Goal: Task Accomplishment & Management: Complete application form

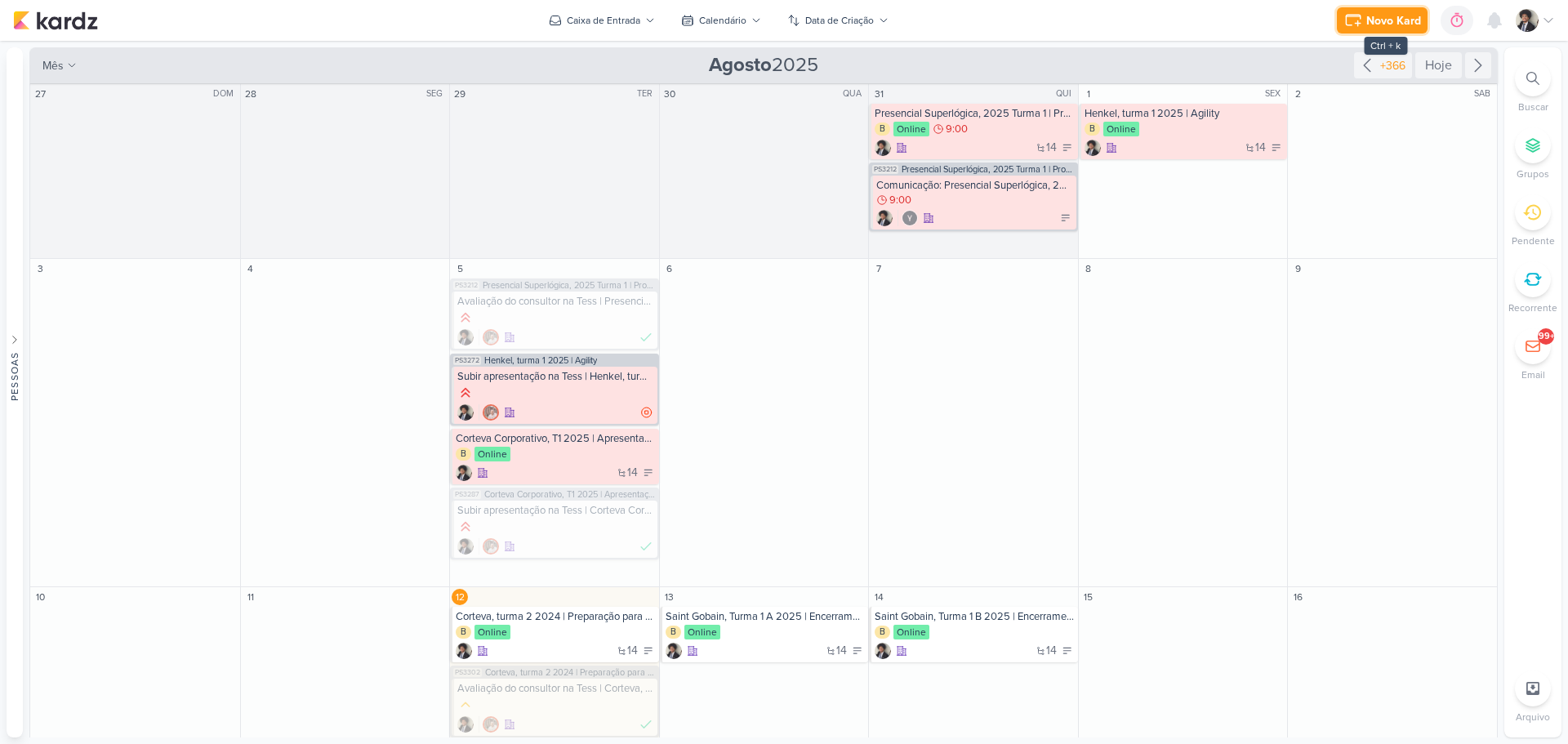
click at [1395, 18] on div "Novo Kard" at bounding box center [1393, 21] width 55 height 18
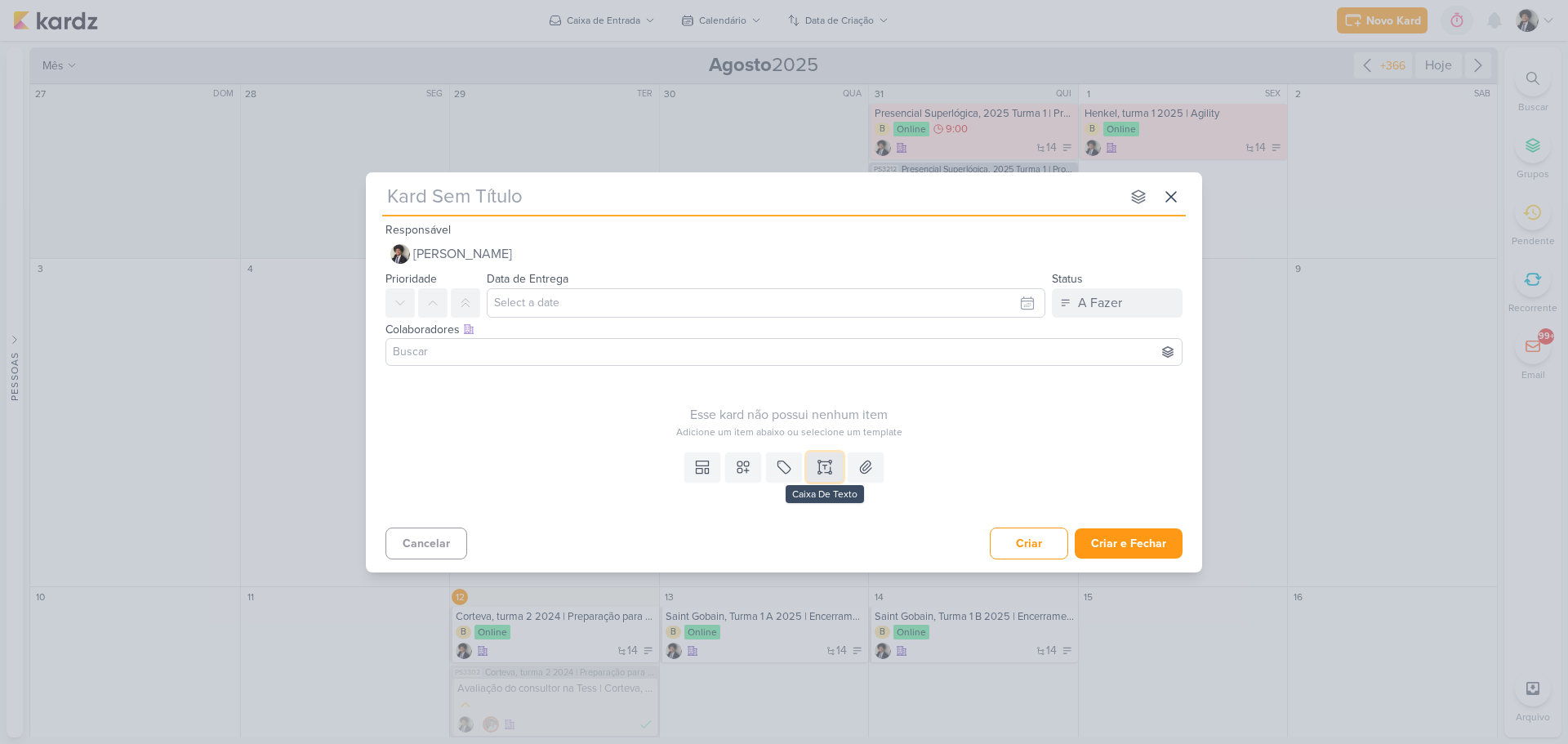
click at [822, 471] on icon at bounding box center [825, 467] width 17 height 17
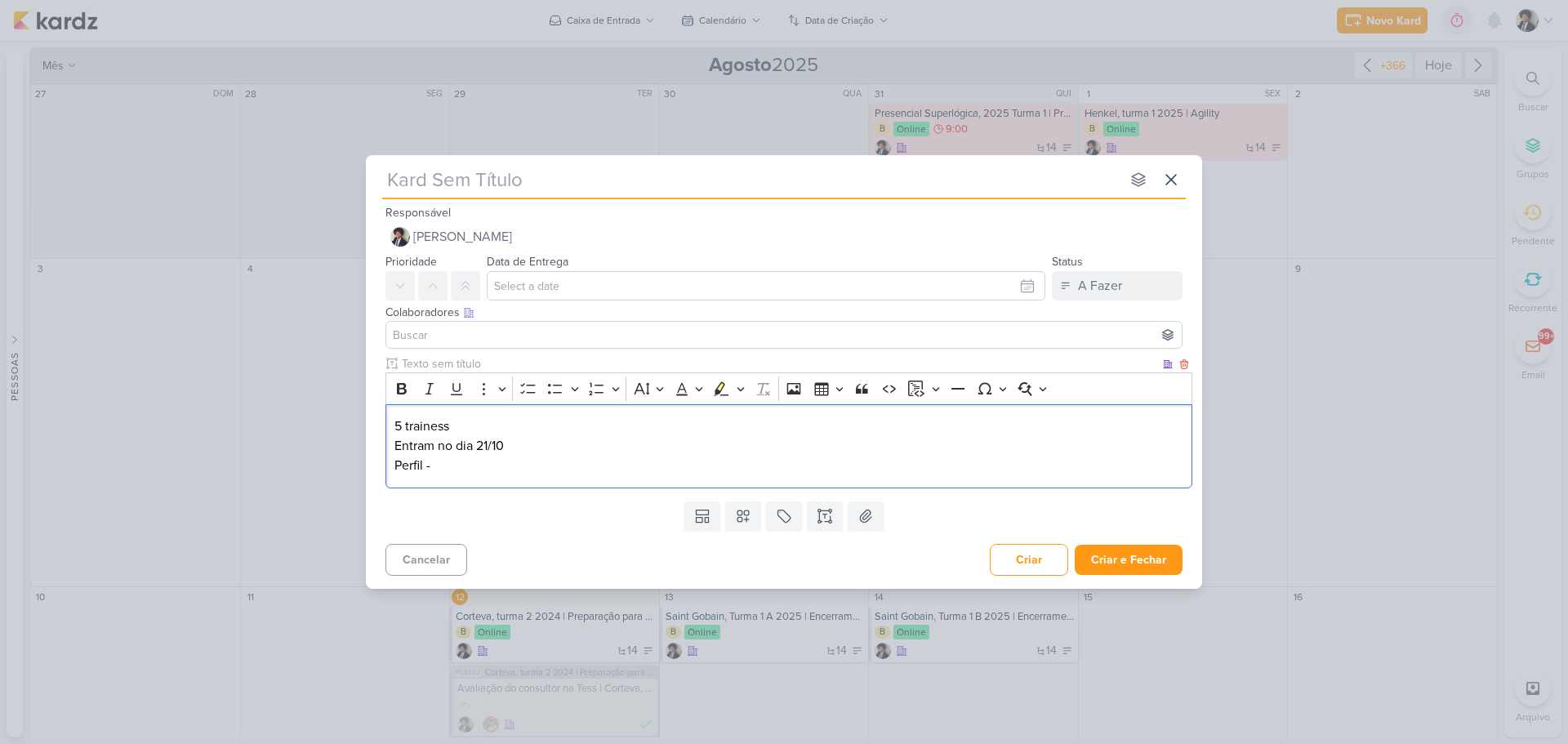
drag, startPoint x: 449, startPoint y: 468, endPoint x: 377, endPoint y: 470, distance: 72.0
click at [377, 470] on div "Clique para deixar o item visível somente à membros da sua organização Rich Tex…" at bounding box center [784, 424] width 837 height 138
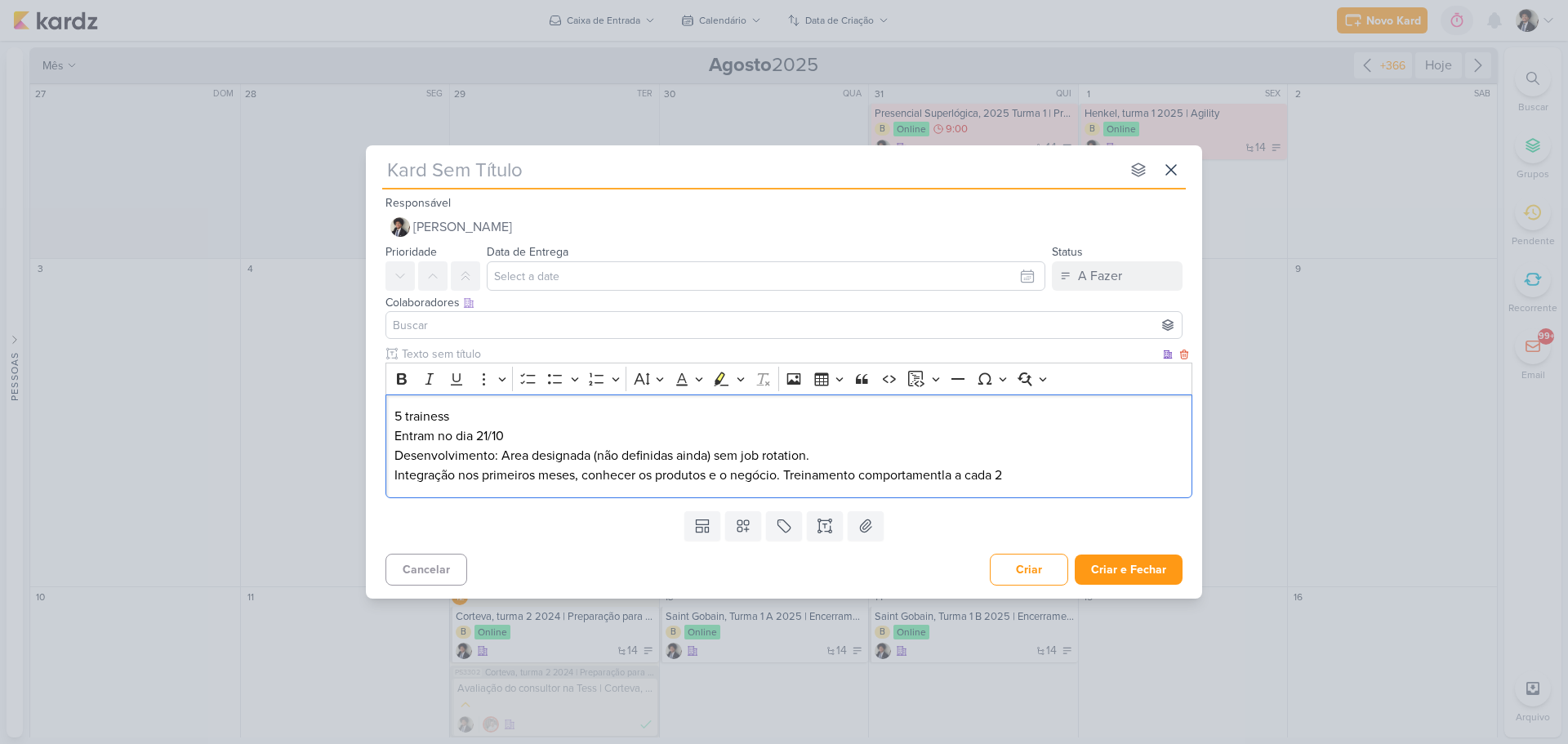
click at [952, 474] on p "Integração nos primeiros meses, conhecer os produtos e o negócio. Treinamento c…" at bounding box center [790, 475] width 790 height 20
click at [1031, 474] on p "Integração nos primeiros meses, conhecer os produtos e o negócio. Treinamento c…" at bounding box center [790, 475] width 790 height 20
drag, startPoint x: 1006, startPoint y: 474, endPoint x: 1043, endPoint y: 477, distance: 37.1
click at [1007, 474] on p "Integração nos primeiros meses, conhecer os produtos e o negócio. Treinamento c…" at bounding box center [790, 475] width 790 height 20
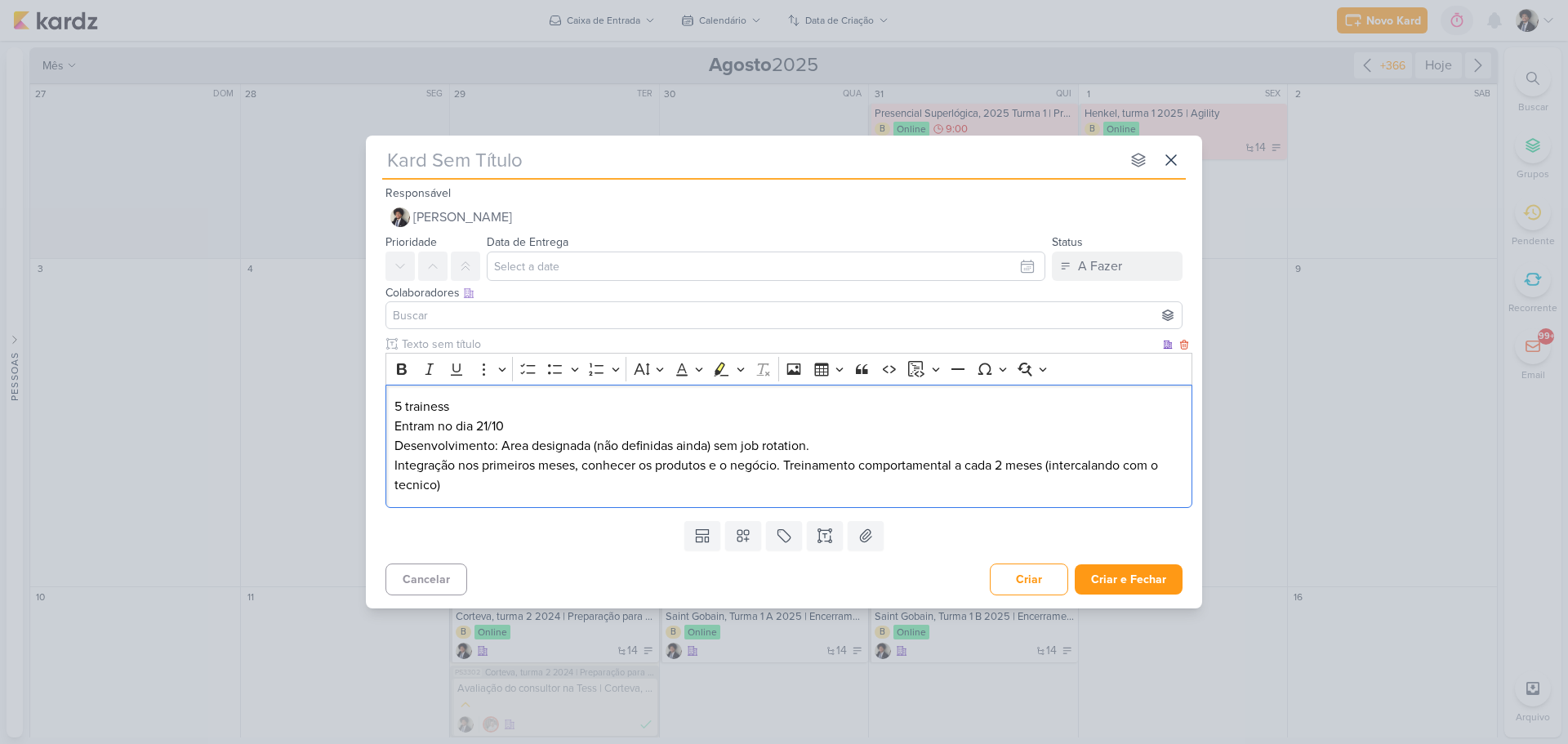
click at [443, 487] on p "Integração nos primeiros meses, conhecer os produtos e o negócio. Treinamento c…" at bounding box center [790, 475] width 790 height 39
click at [393, 485] on div "5 trainess Entram no dia 21/10 Desenvolvimento: Area designada (não definidas a…" at bounding box center [788, 446] width 806 height 123
click at [517, 484] on p "Integração nos primeiros meses, conhecer os produtos e o negócio. Treinamento c…" at bounding box center [790, 475] width 790 height 39
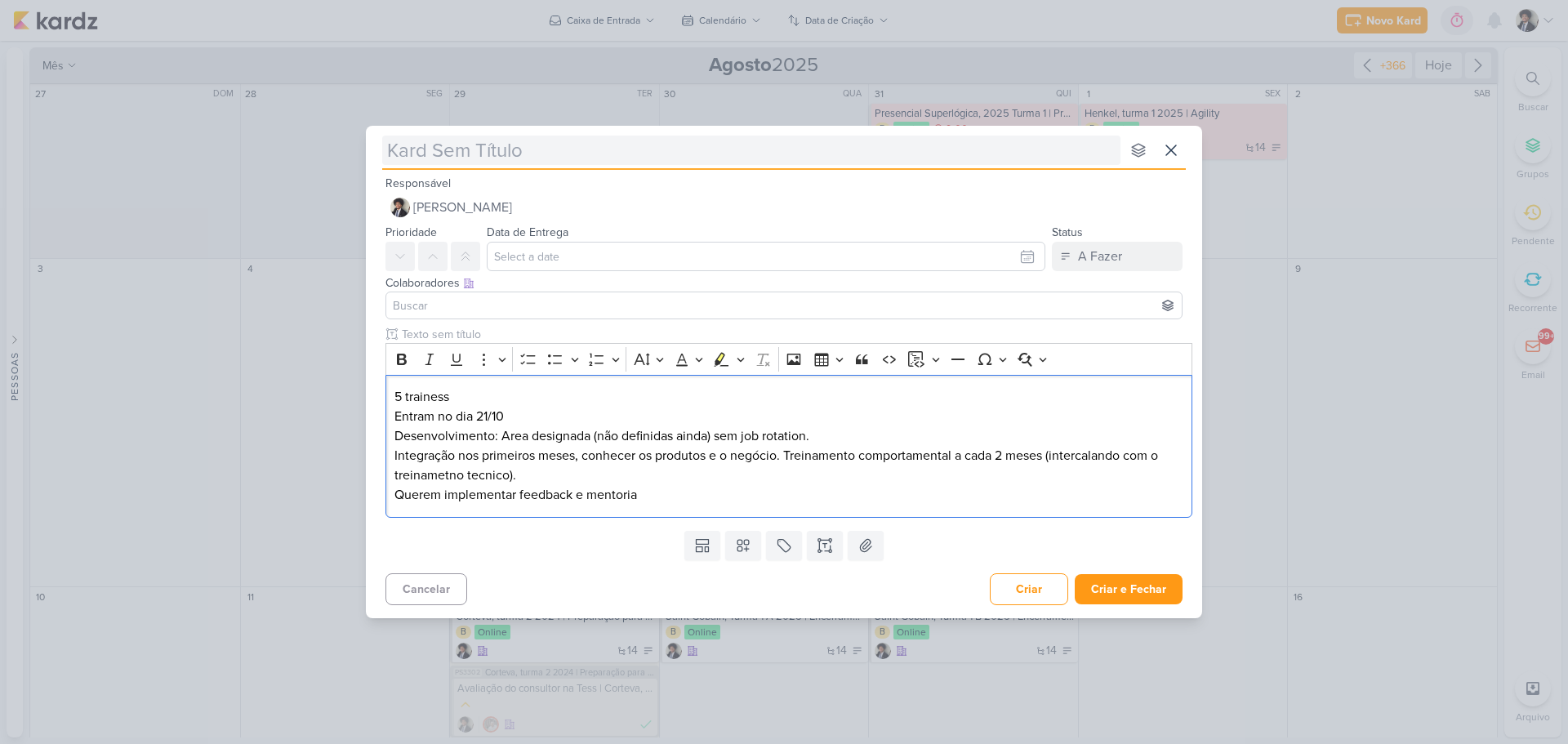
click at [561, 159] on input "text" at bounding box center [751, 150] width 738 height 29
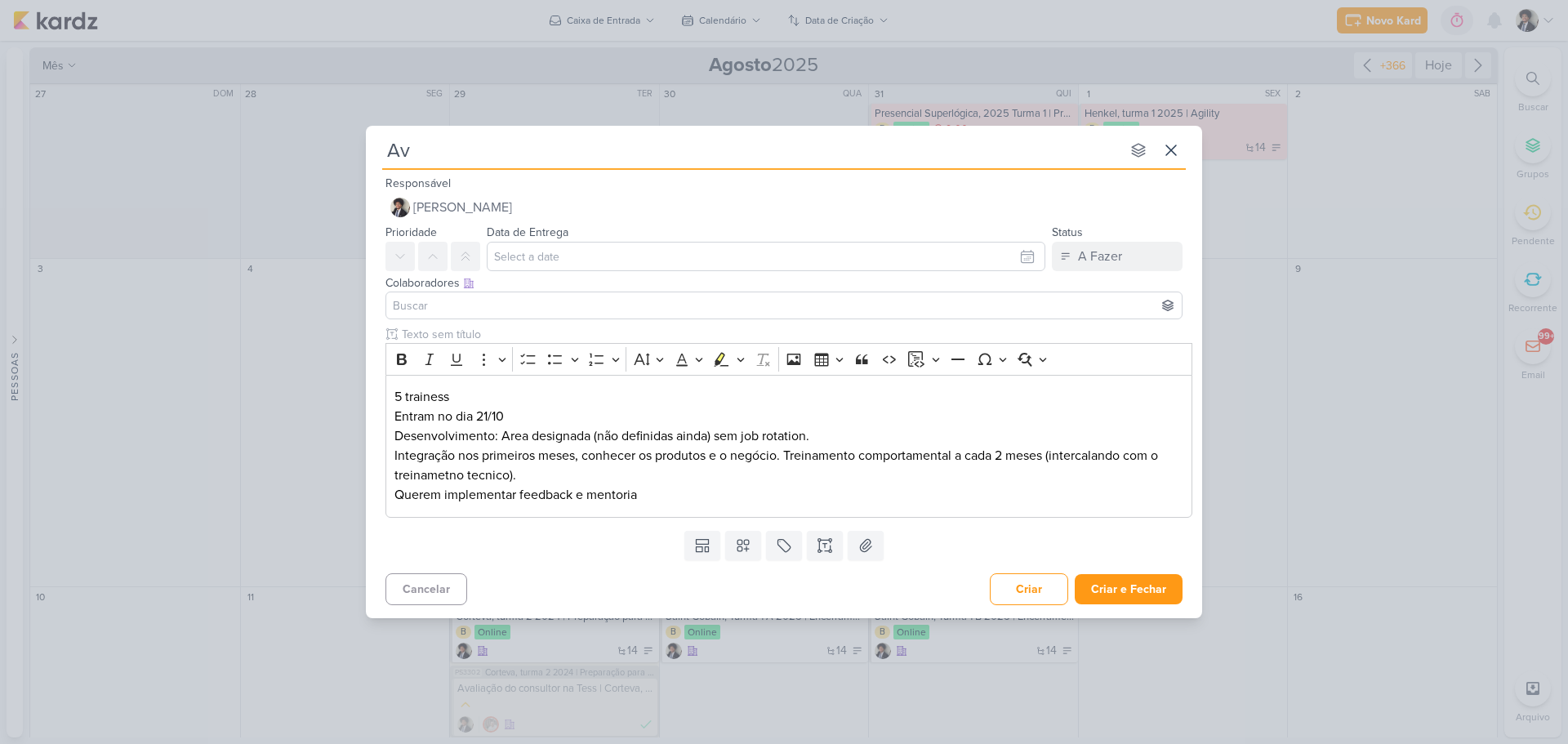
type input "Avl"
type input "Avla"
type input "Avla ata"
click at [594, 249] on input "text" at bounding box center [765, 256] width 559 height 29
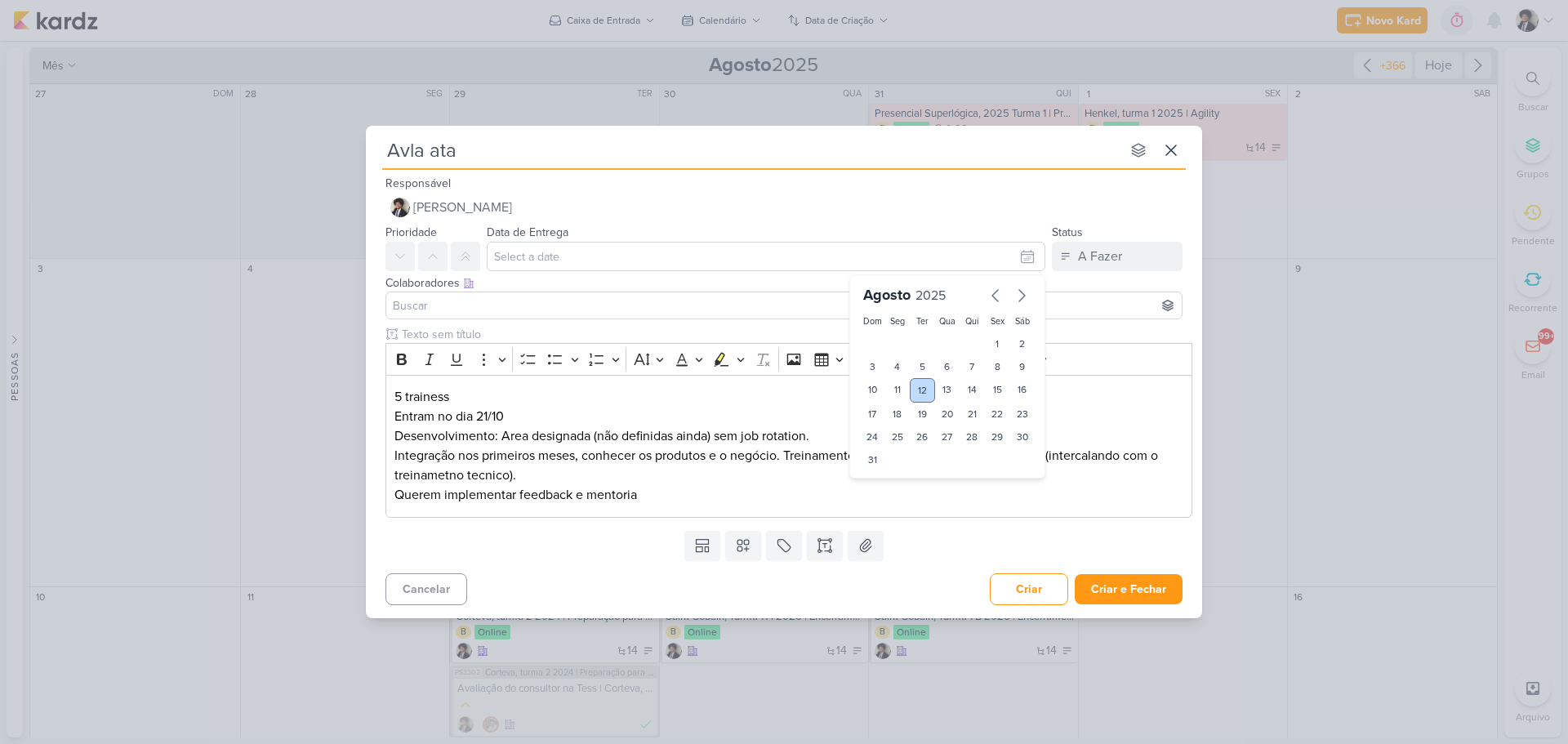
click at [918, 390] on div "12" at bounding box center [922, 390] width 25 height 24
type input "12 de agosto de 2025 às 23:59"
click at [567, 333] on input "text" at bounding box center [779, 334] width 762 height 18
click at [667, 502] on p "Querem implementar feedback e mentoria" at bounding box center [790, 494] width 790 height 20
click at [652, 500] on p "Querem implementar feedback e mentoria." at bounding box center [790, 494] width 790 height 20
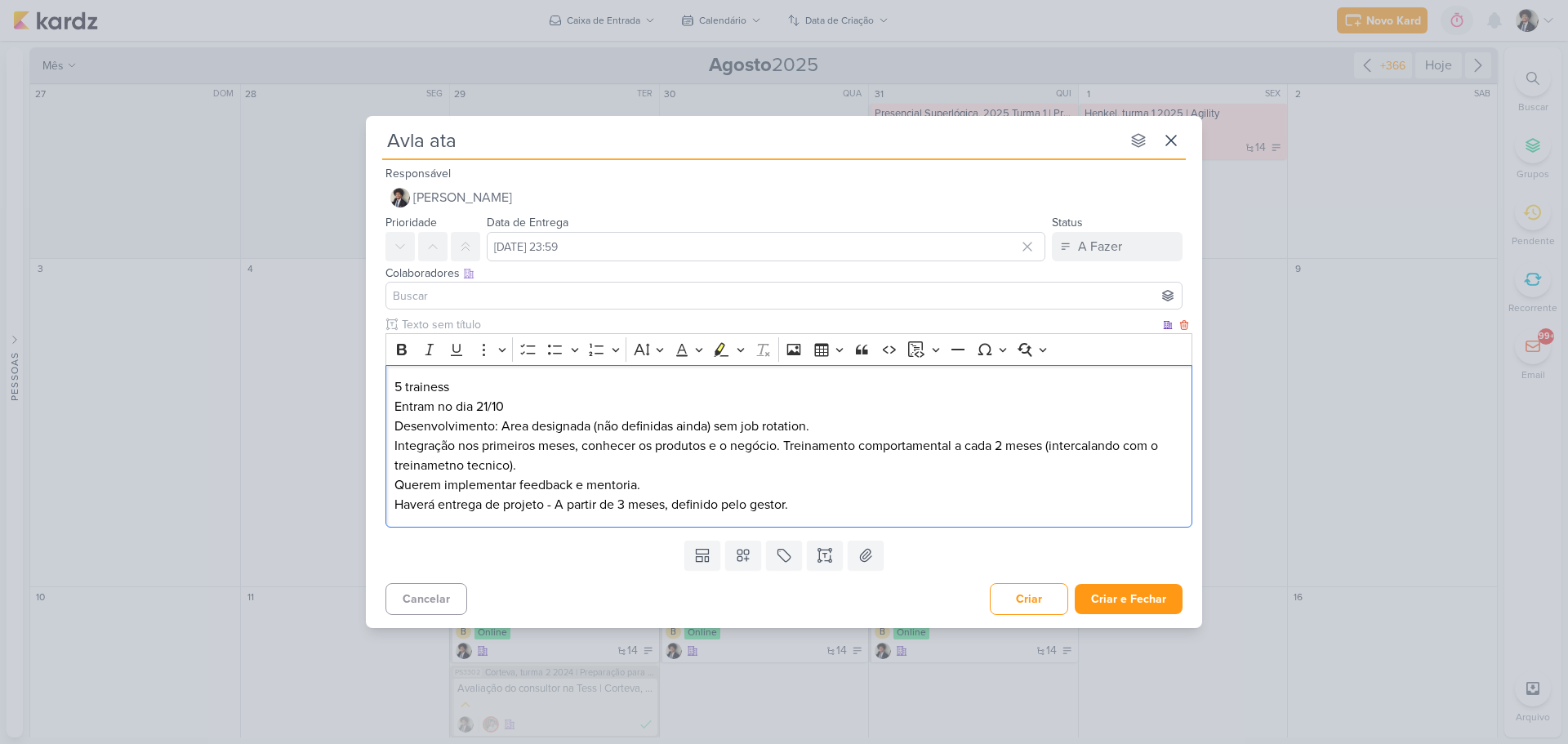
click at [547, 399] on p "Entram no dia 21/10" at bounding box center [790, 407] width 790 height 20
click at [810, 504] on p "Haverá entrega de projeto - A partir de 3 meses, definido pelo gestor." at bounding box center [790, 505] width 790 height 20
click at [1176, 506] on p "Haverá entrega de projeto - A partir de 3 meses, definido pelo gestor. Haverá u…" at bounding box center [790, 505] width 790 height 20
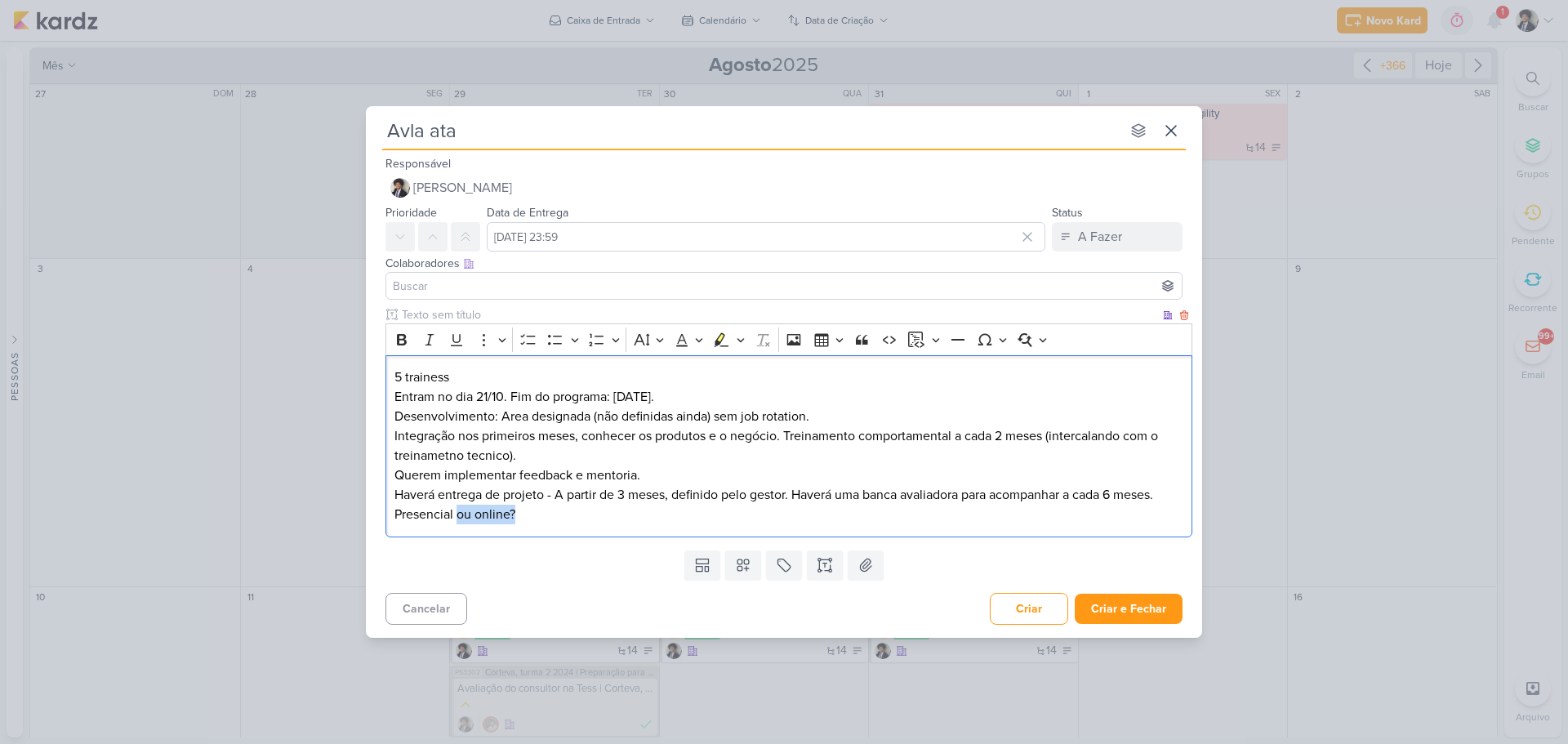
drag, startPoint x: 457, startPoint y: 515, endPoint x: 544, endPoint y: 515, distance: 87.0
click at [544, 515] on p "Presencial ou online?" at bounding box center [790, 515] width 790 height 20
click at [468, 510] on p "Presencial -" at bounding box center [790, 515] width 790 height 20
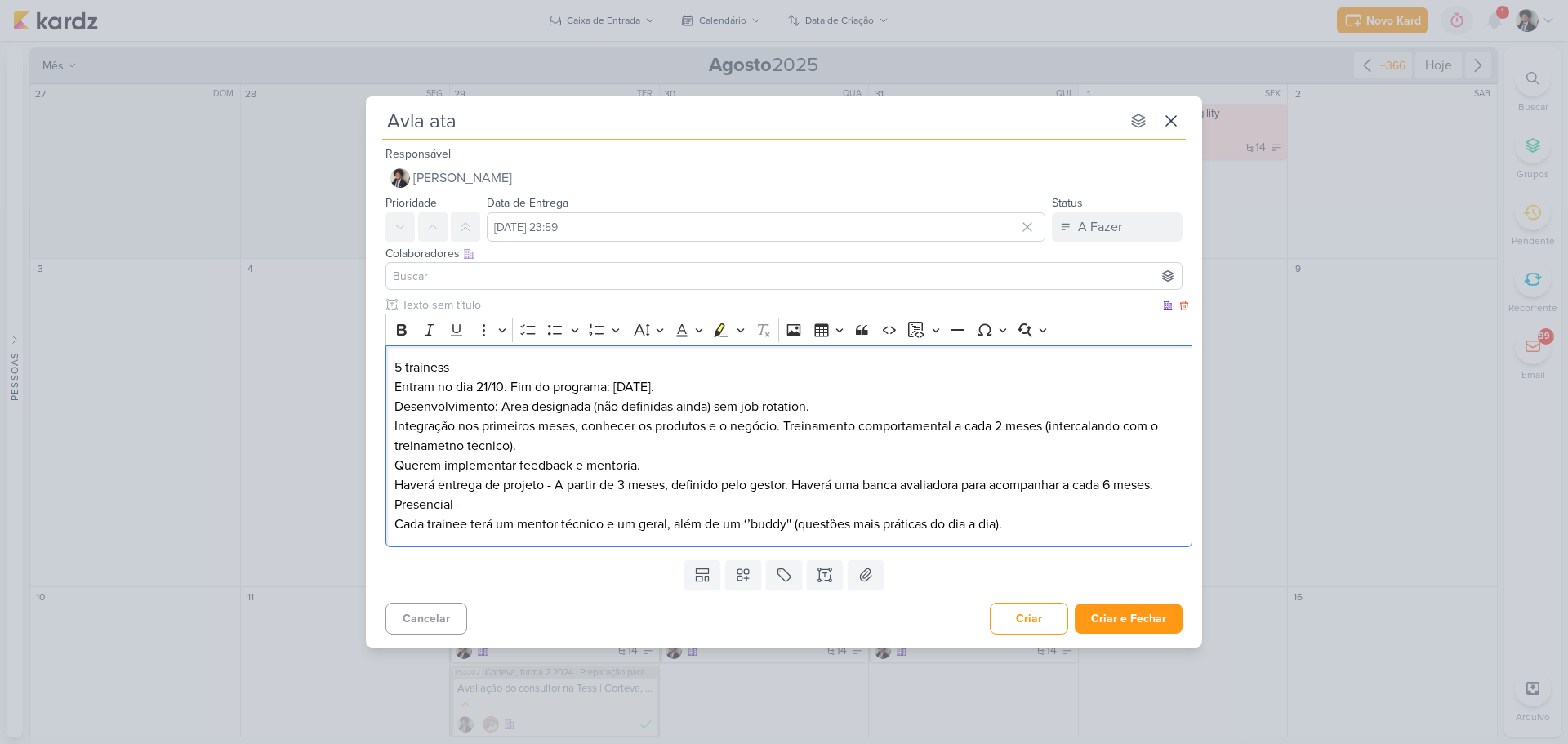
click at [399, 504] on p "Presencial -" at bounding box center [790, 505] width 790 height 20
click at [518, 501] on p "Encontros presencial -" at bounding box center [790, 505] width 790 height 20
click at [1025, 530] on p "Cada trainee terá um mentor técnico e um geral, além de um ‘’buddy'' (questões …" at bounding box center [790, 525] width 790 height 20
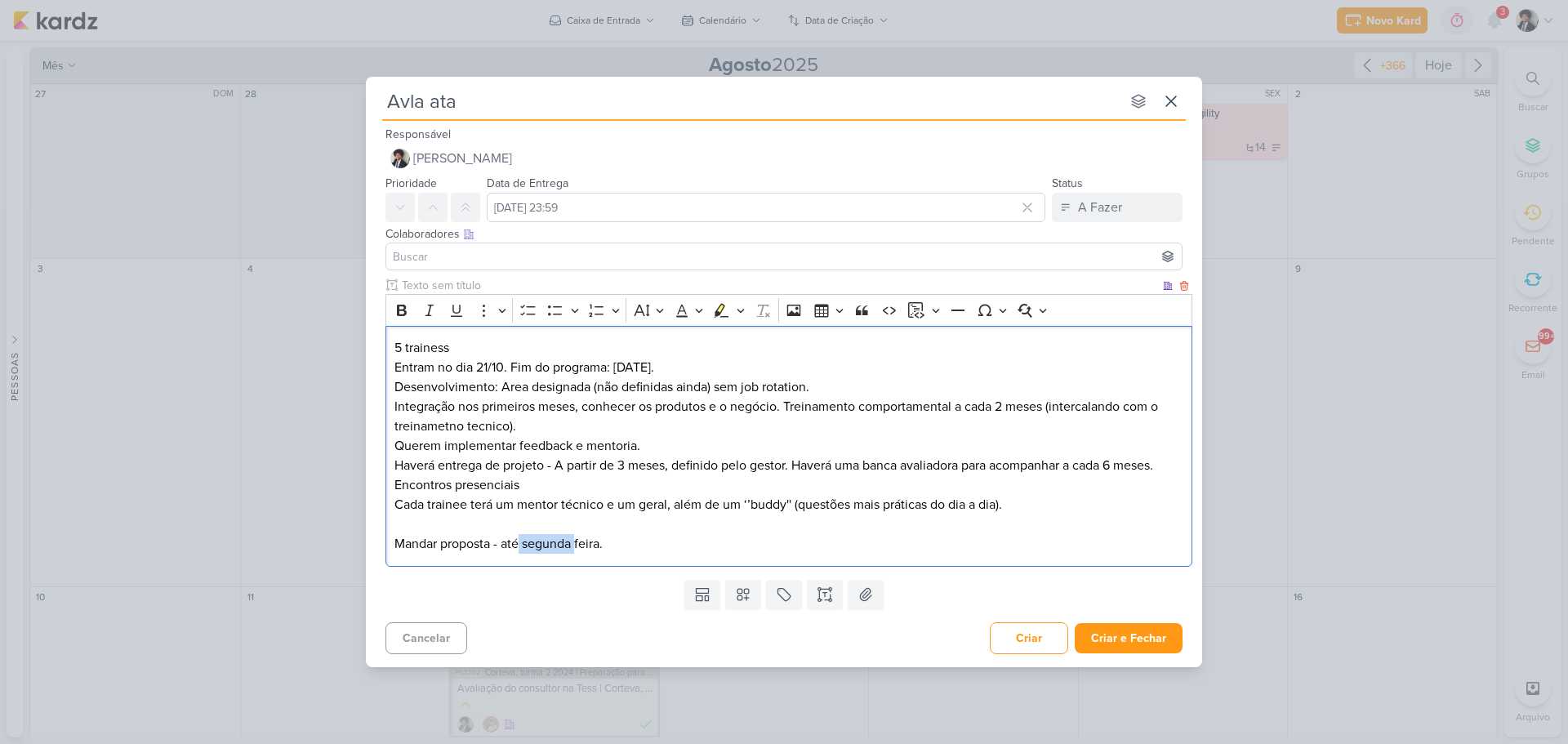
drag, startPoint x: 522, startPoint y: 542, endPoint x: 576, endPoint y: 549, distance: 54.5
click at [576, 549] on p "Mandar proposta - até segunda feira." at bounding box center [790, 544] width 790 height 20
click at [521, 542] on p "Mandar proposta - até sexta feira." at bounding box center [790, 544] width 790 height 20
drag, startPoint x: 633, startPoint y: 556, endPoint x: 627, endPoint y: 547, distance: 10.8
click at [633, 556] on div "5 trainess Entram no dia 21/10. Fim do programa: Março 2027. Desenvolvimento: A…" at bounding box center [788, 446] width 806 height 241
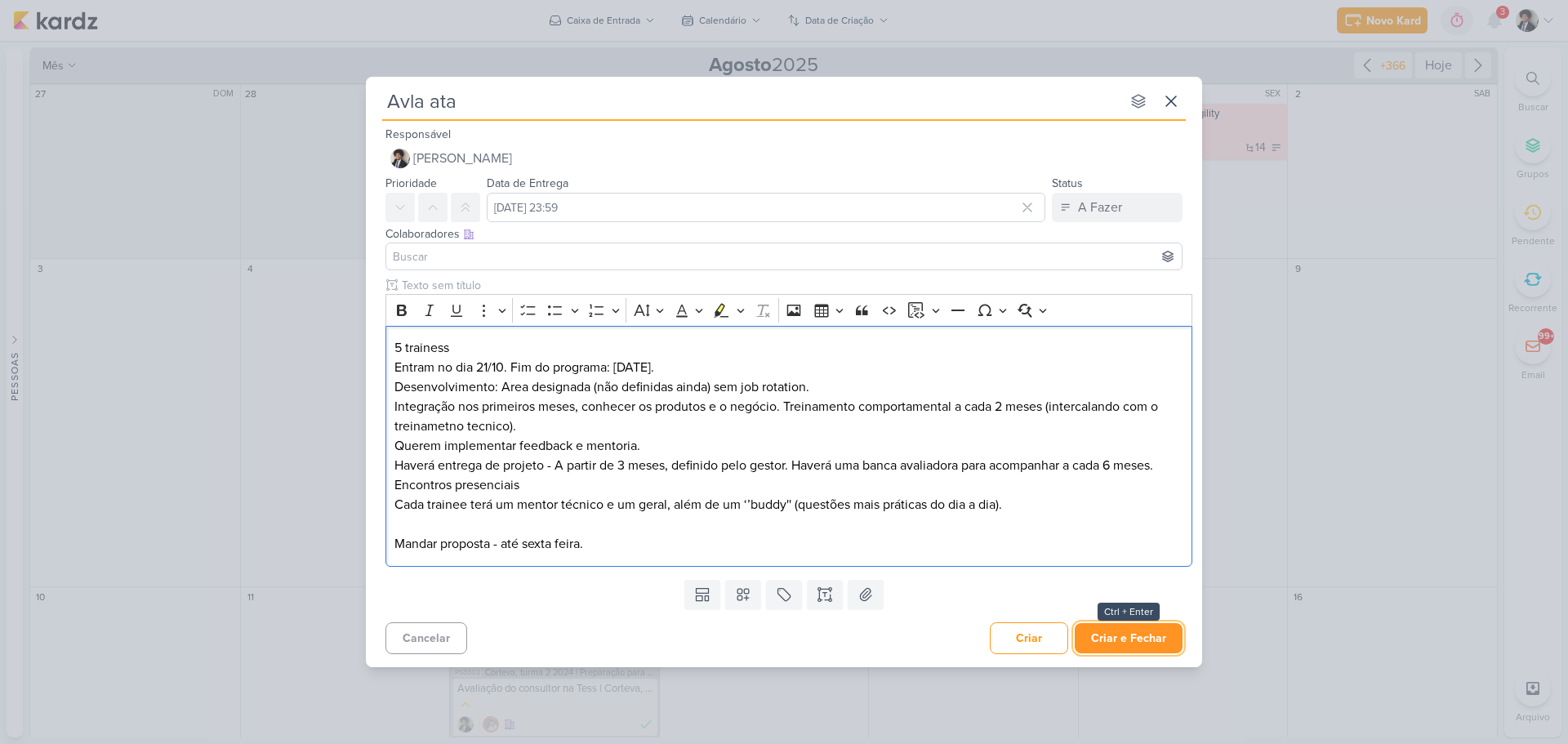
click at [1157, 639] on button "Criar e Fechar" at bounding box center [1128, 638] width 108 height 30
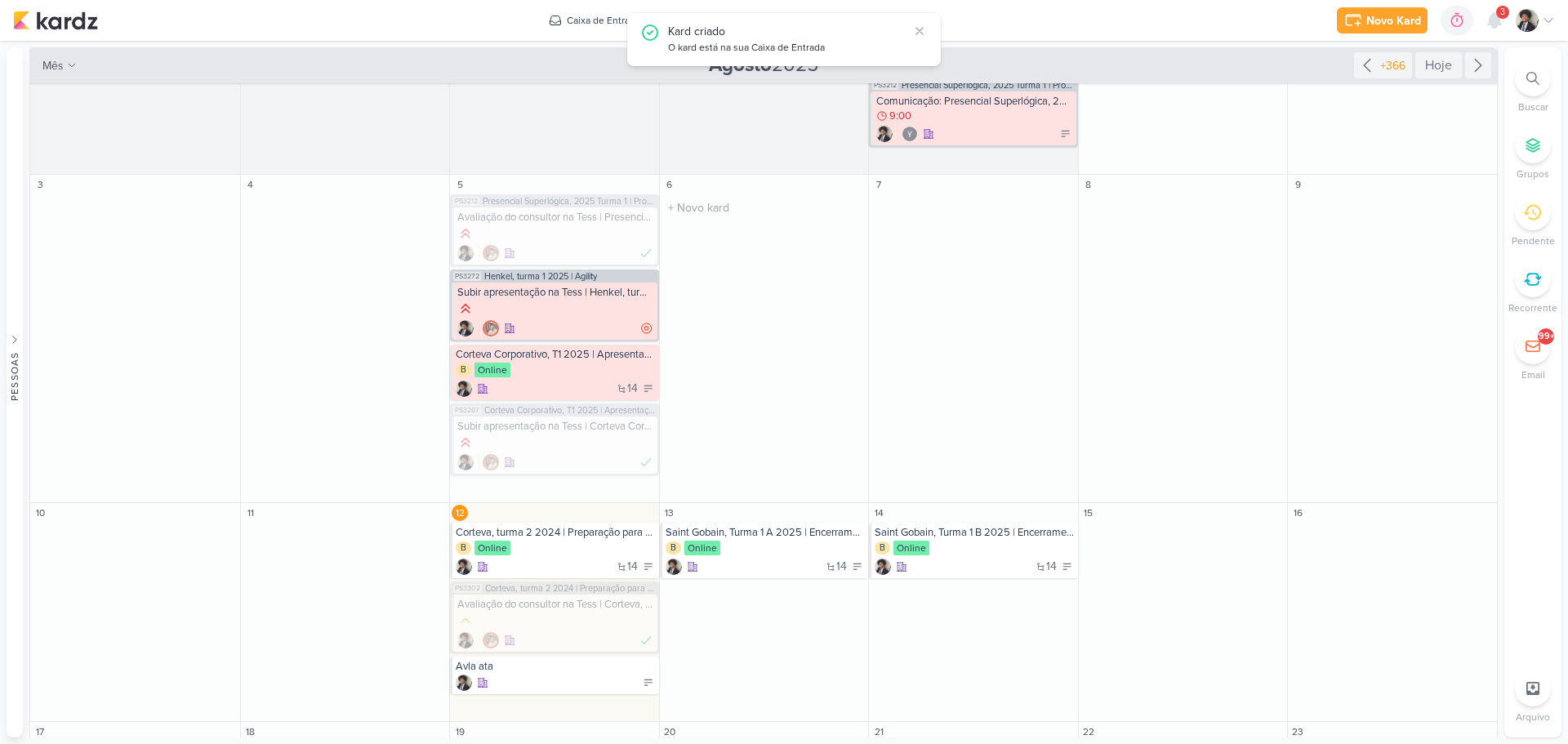
scroll to position [245, 0]
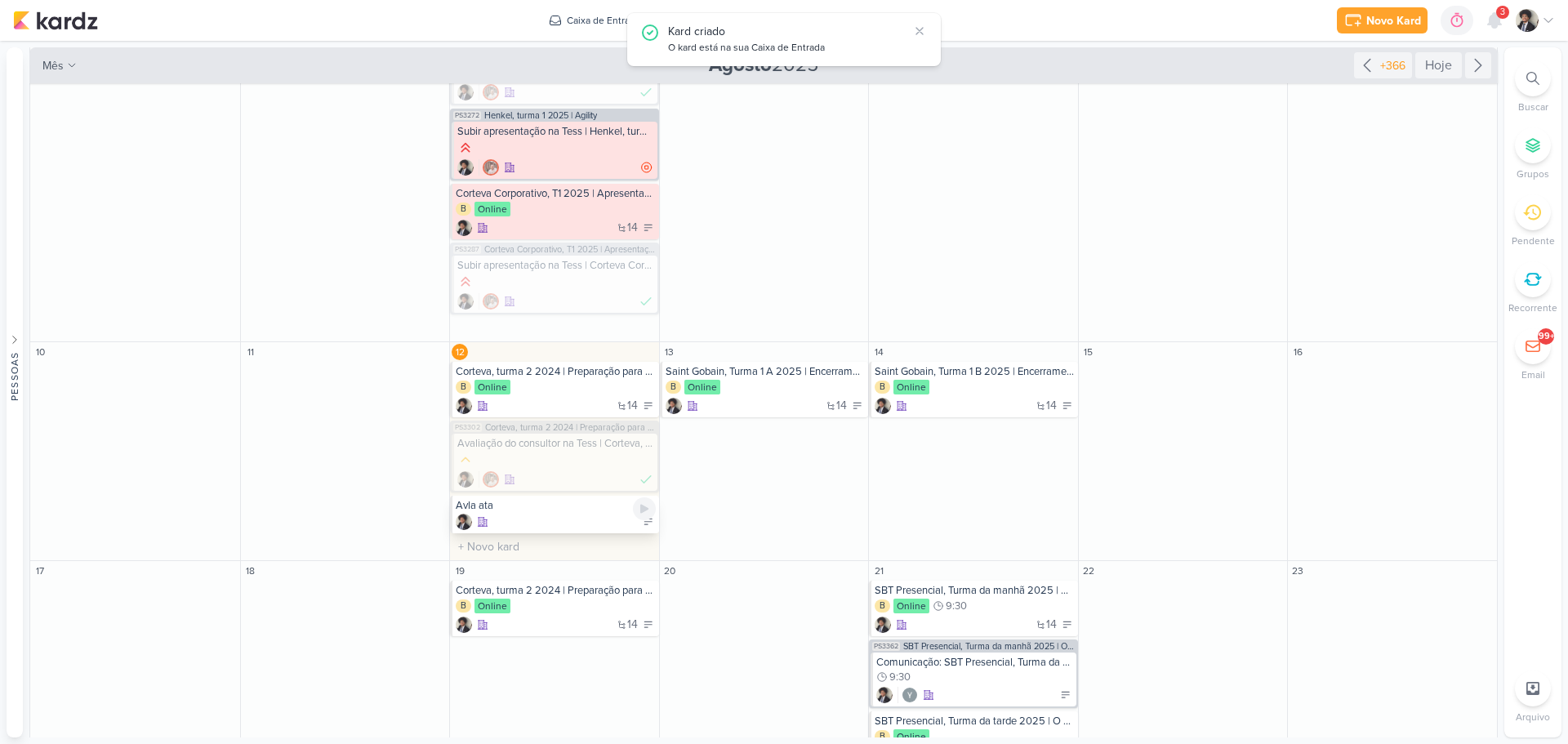
click at [572, 521] on div at bounding box center [555, 522] width 200 height 17
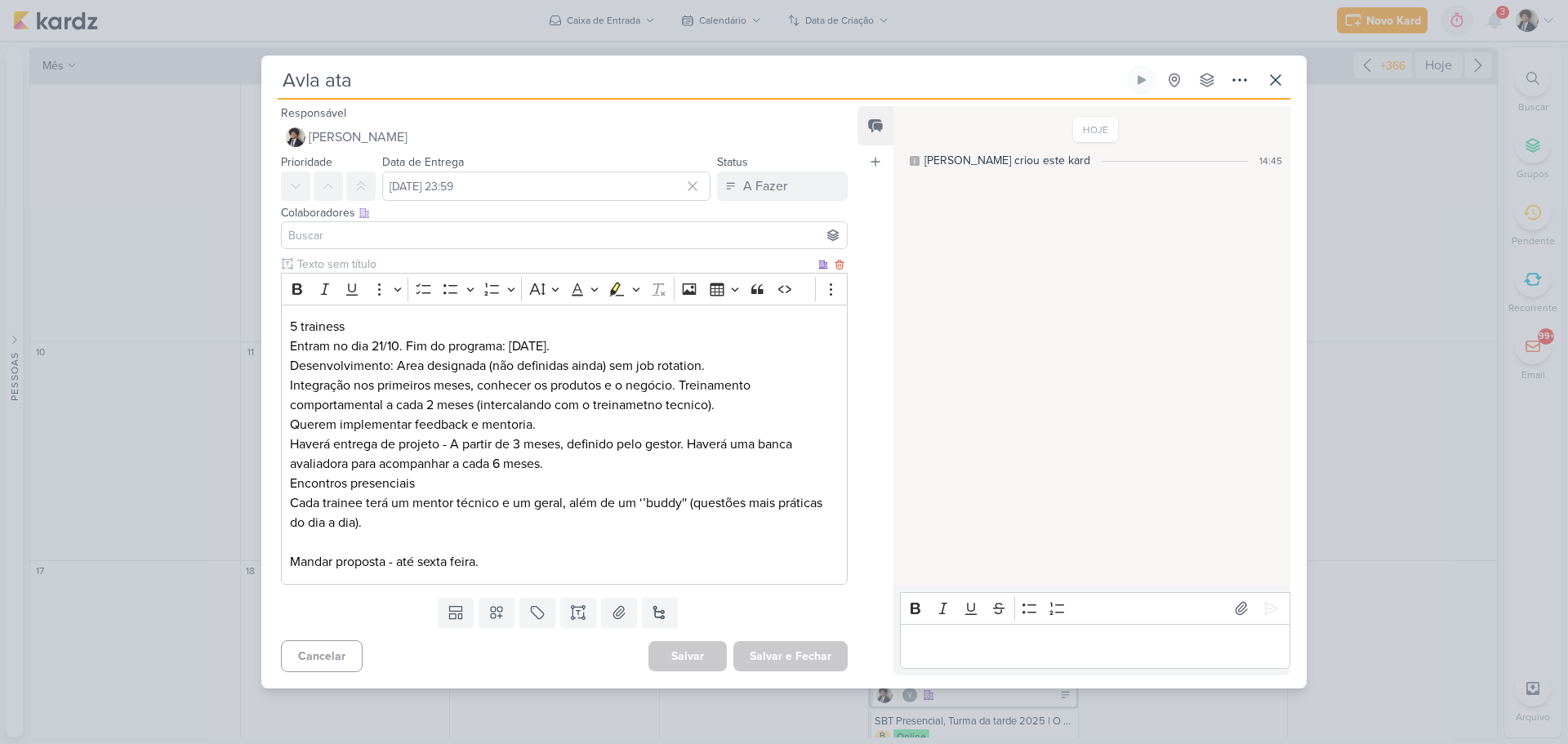
click at [524, 566] on p "Mandar proposta - até sexta feira." at bounding box center [564, 562] width 549 height 20
click at [1277, 79] on icon at bounding box center [1275, 80] width 20 height 20
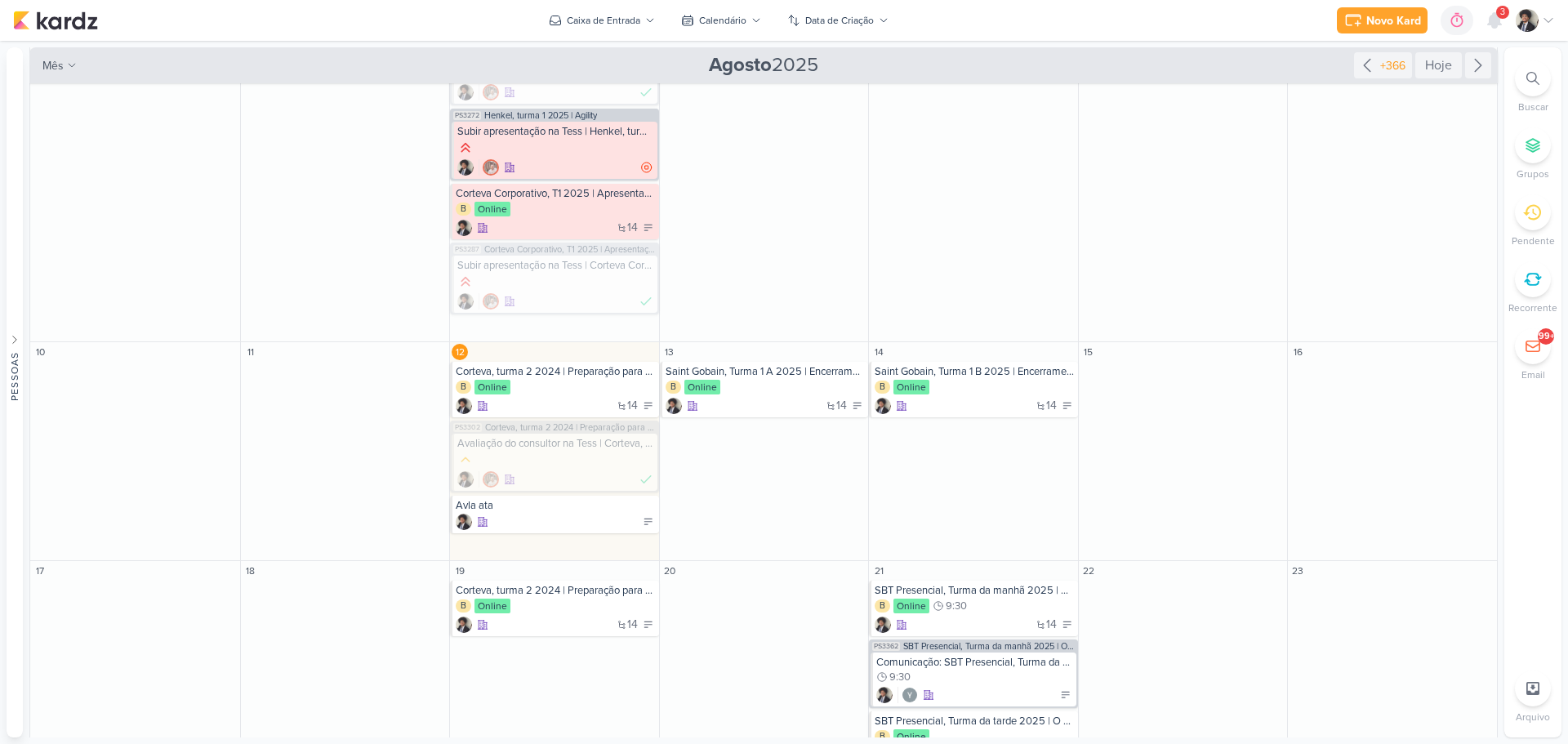
click at [1547, 18] on icon at bounding box center [1548, 20] width 13 height 13
click at [1434, 109] on link "Configurações" at bounding box center [1447, 112] width 228 height 27
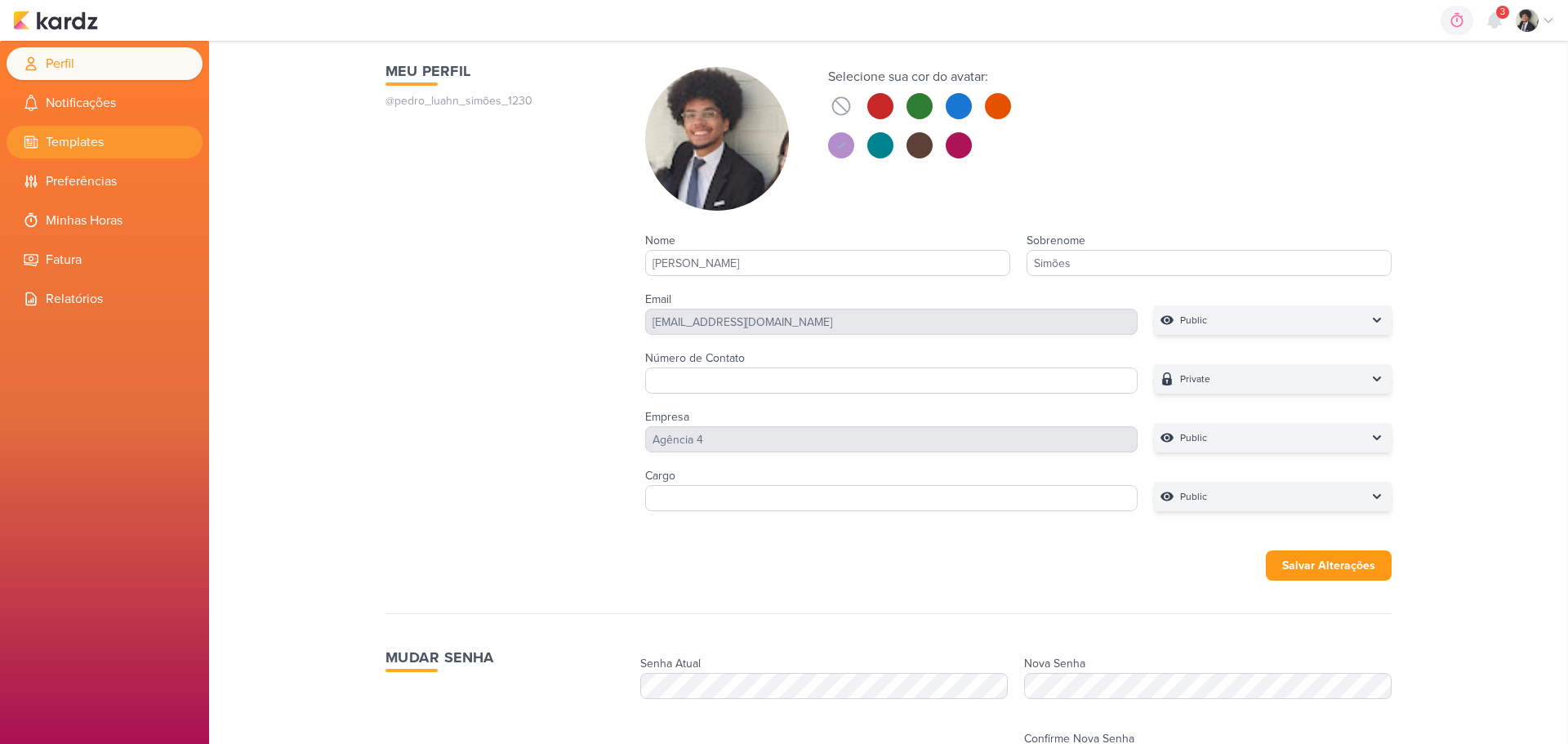
click at [93, 143] on li "Templates" at bounding box center [104, 142] width 196 height 33
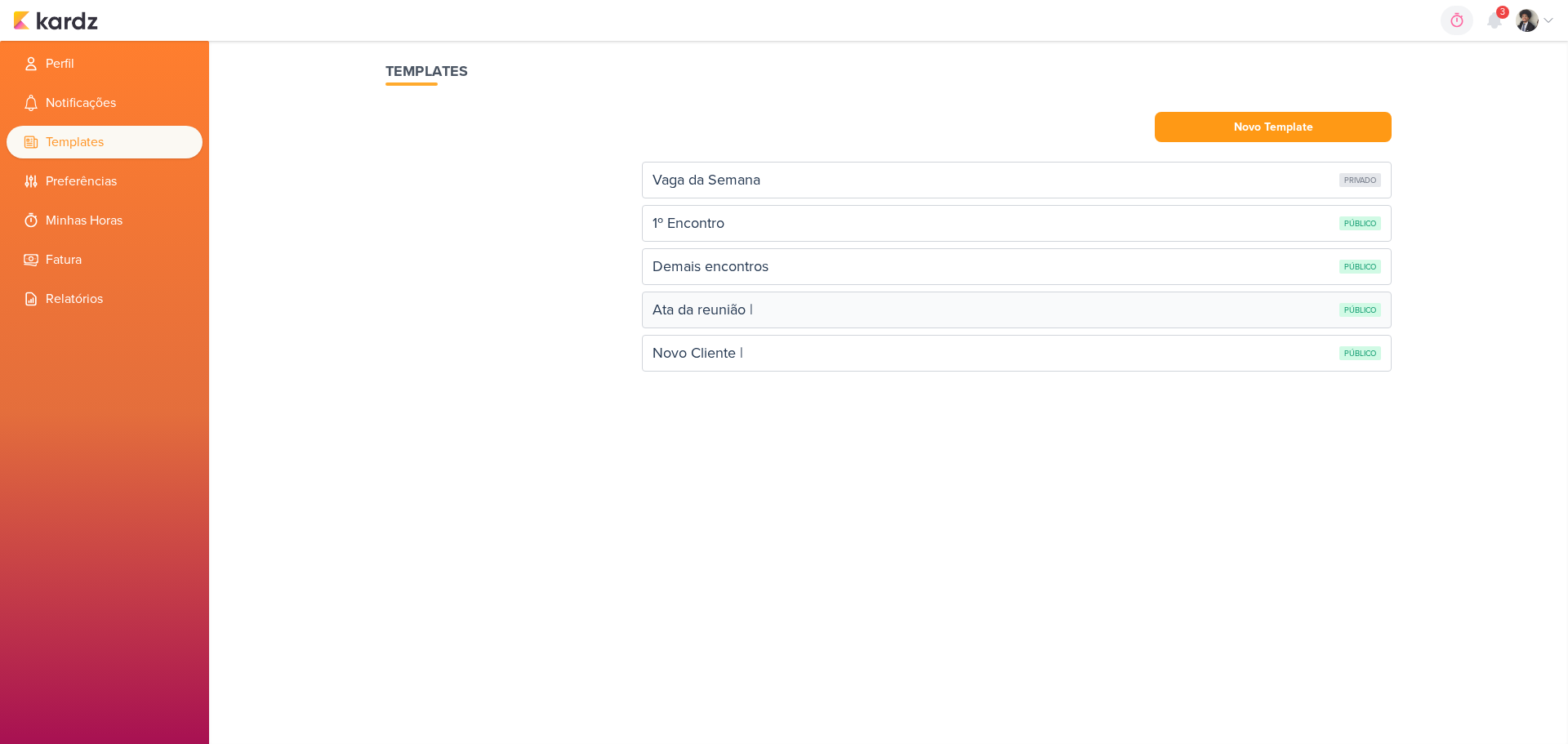
click at [747, 313] on div "Ata da reunião |" at bounding box center [702, 310] width 100 height 22
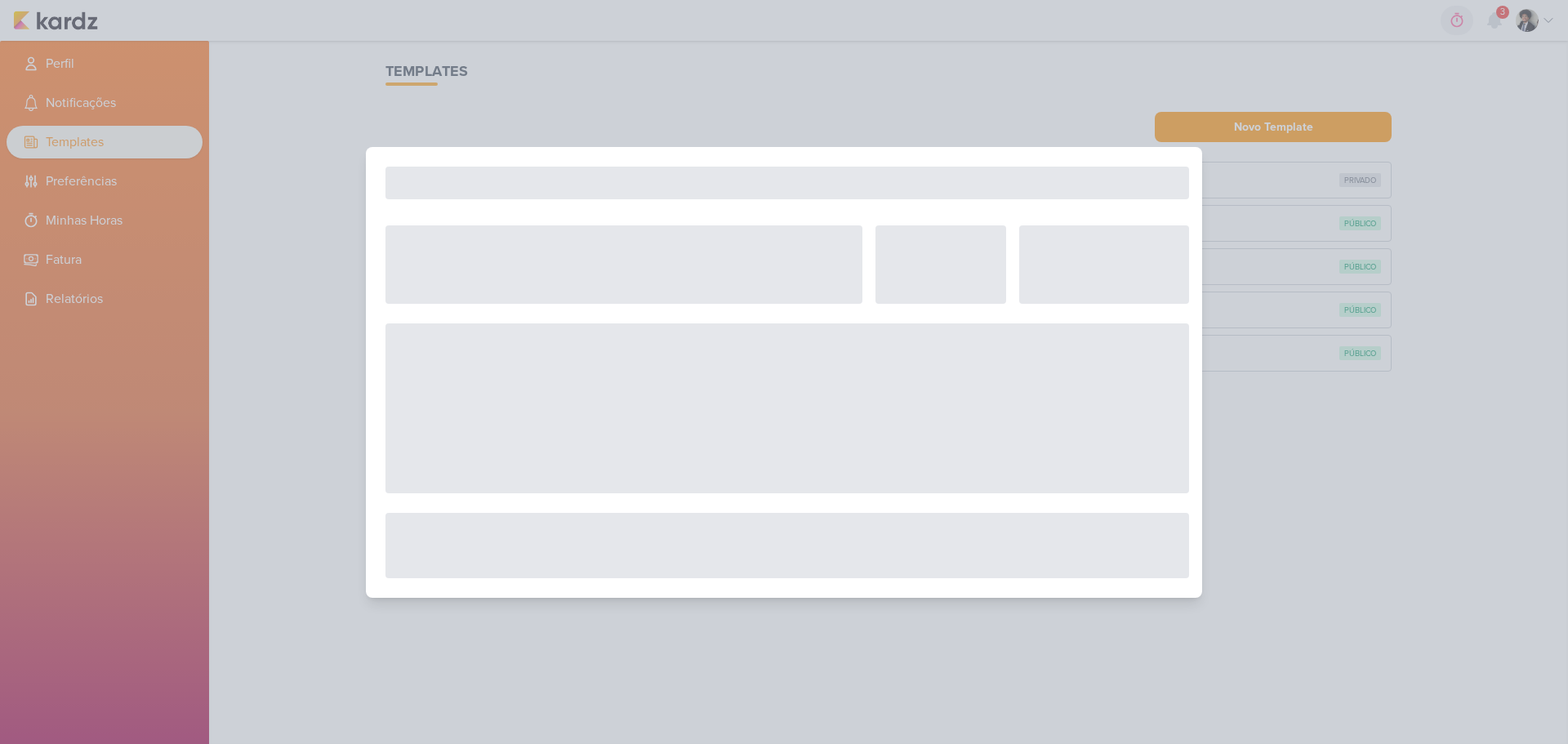
select select "12"
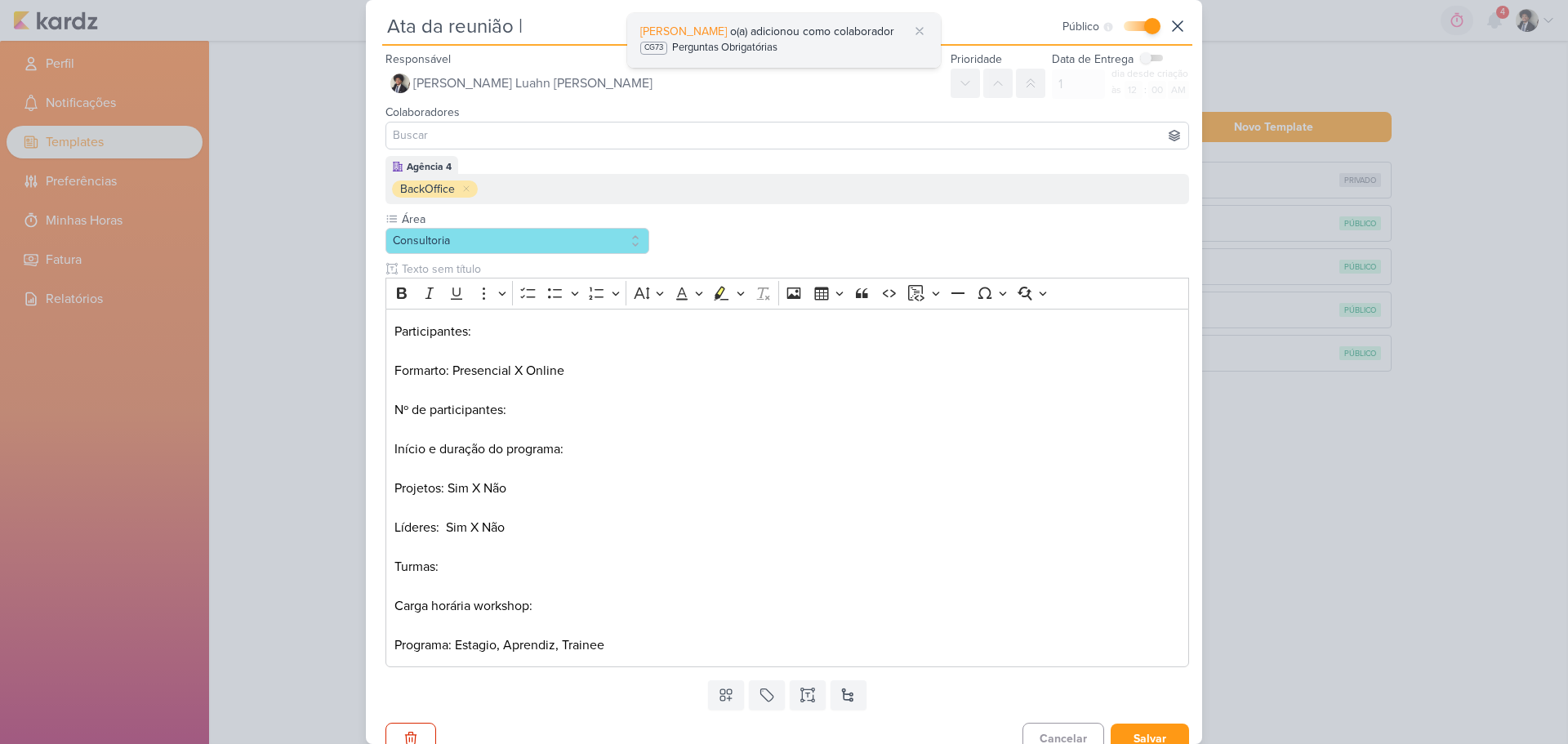
click at [728, 41] on div "Perguntas Obrigatórias" at bounding box center [725, 48] width 105 height 17
click at [771, 48] on div "Perguntas Obrigatórias" at bounding box center [725, 48] width 105 height 17
drag, startPoint x: 1177, startPoint y: 27, endPoint x: 1165, endPoint y: 34, distance: 13.9
click at [1178, 27] on icon at bounding box center [1178, 26] width 20 height 20
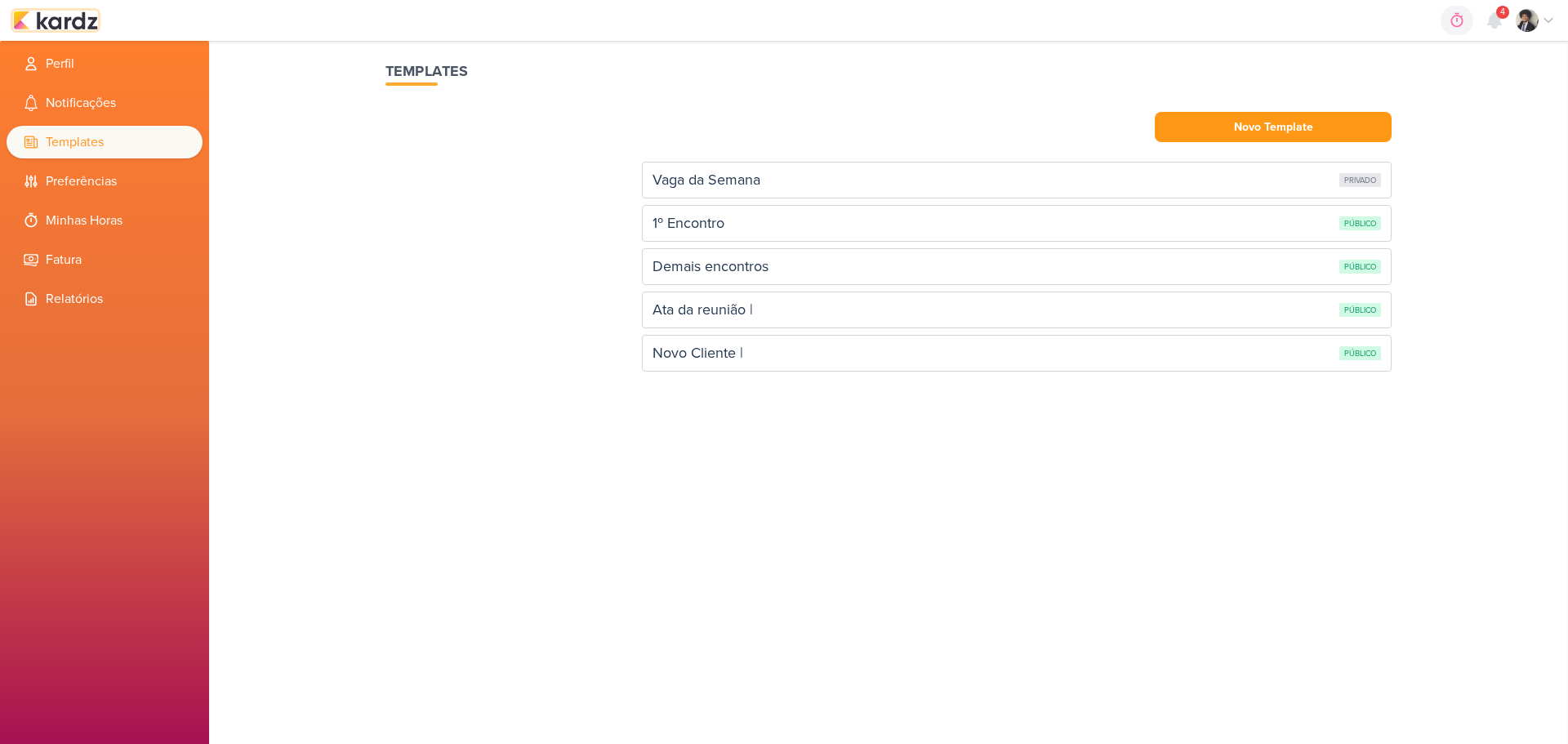
click at [75, 26] on img at bounding box center [55, 20] width 85 height 20
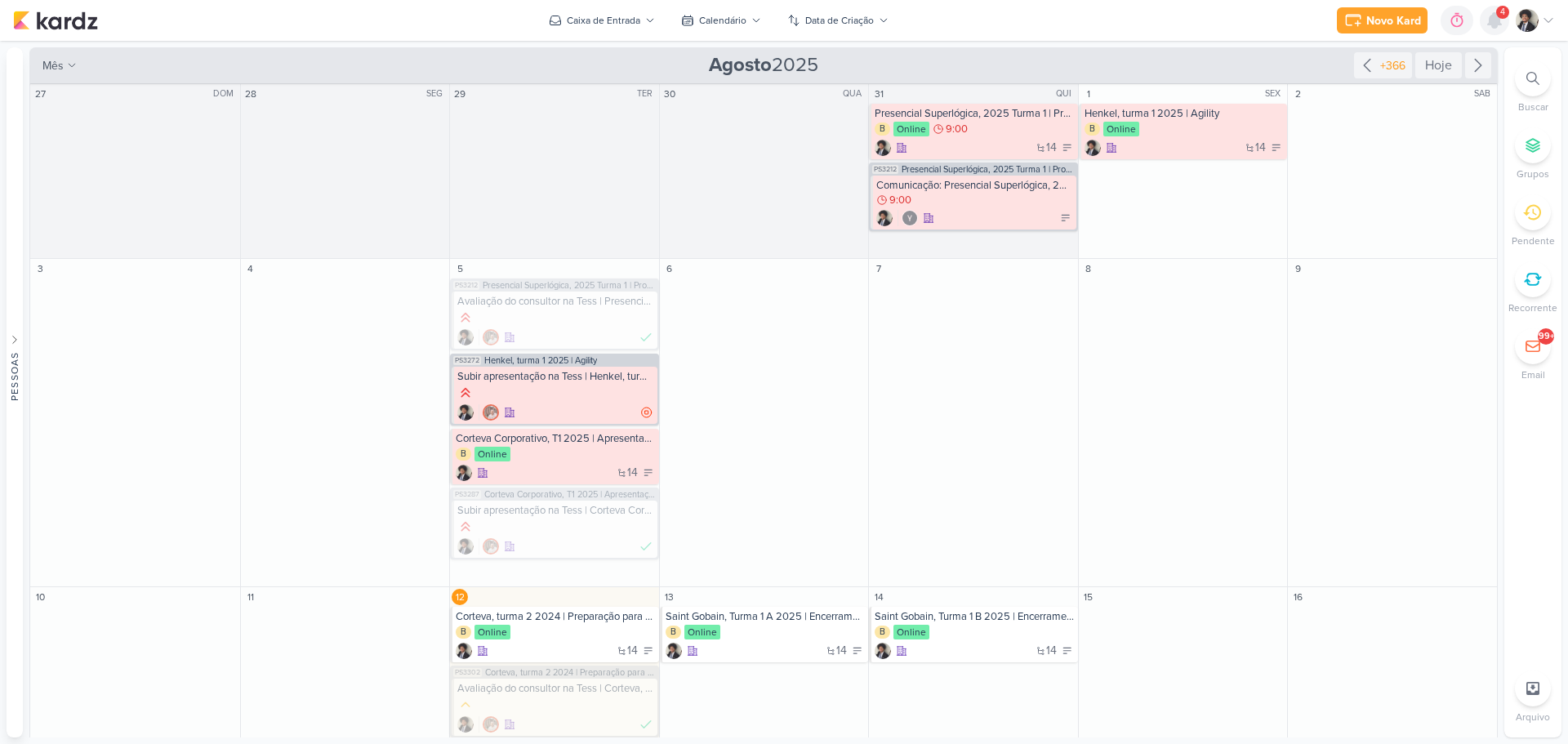
click at [1496, 20] on icon at bounding box center [1494, 20] width 13 height 15
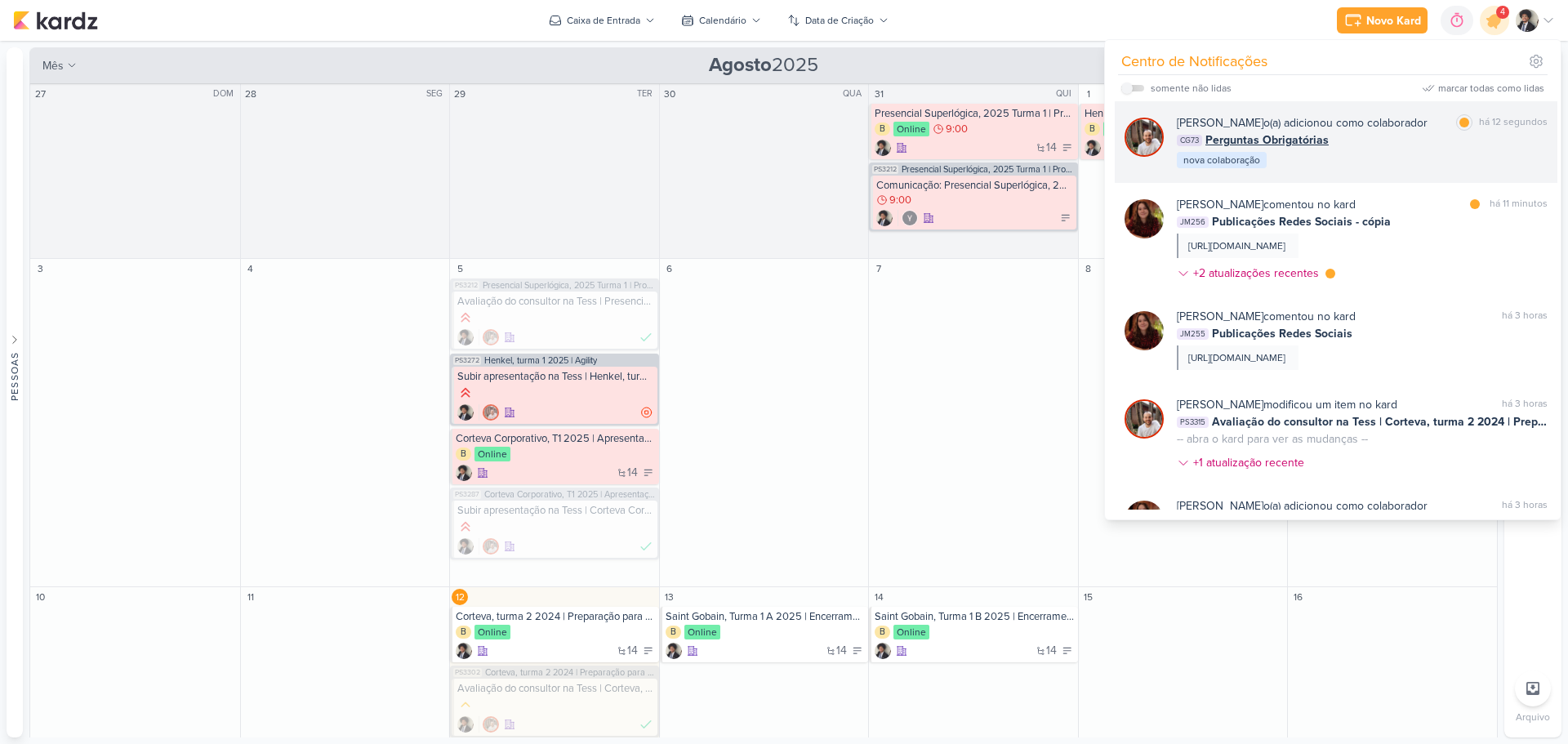
click at [1254, 144] on span "Perguntas Obrigatórias" at bounding box center [1267, 140] width 123 height 18
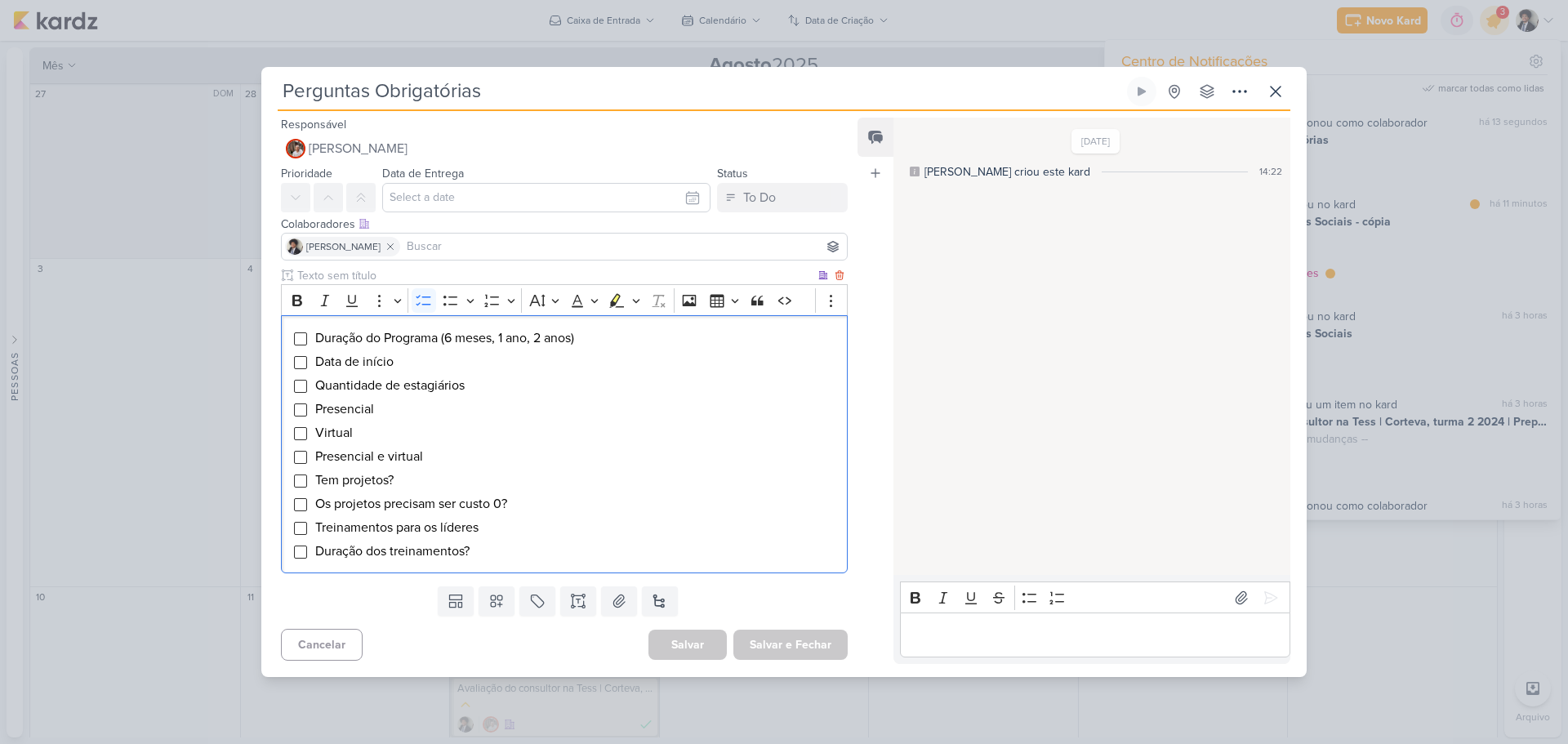
drag, startPoint x: 496, startPoint y: 554, endPoint x: 310, endPoint y: 333, distance: 288.9
click at [310, 333] on div "Duração do Programa (6 meses, 1 ano, 2 anos) Data de início Quantidade de estag…" at bounding box center [564, 444] width 567 height 258
click at [394, 363] on span "Data de início" at bounding box center [354, 362] width 78 height 17
click at [1276, 88] on icon at bounding box center [1275, 92] width 20 height 20
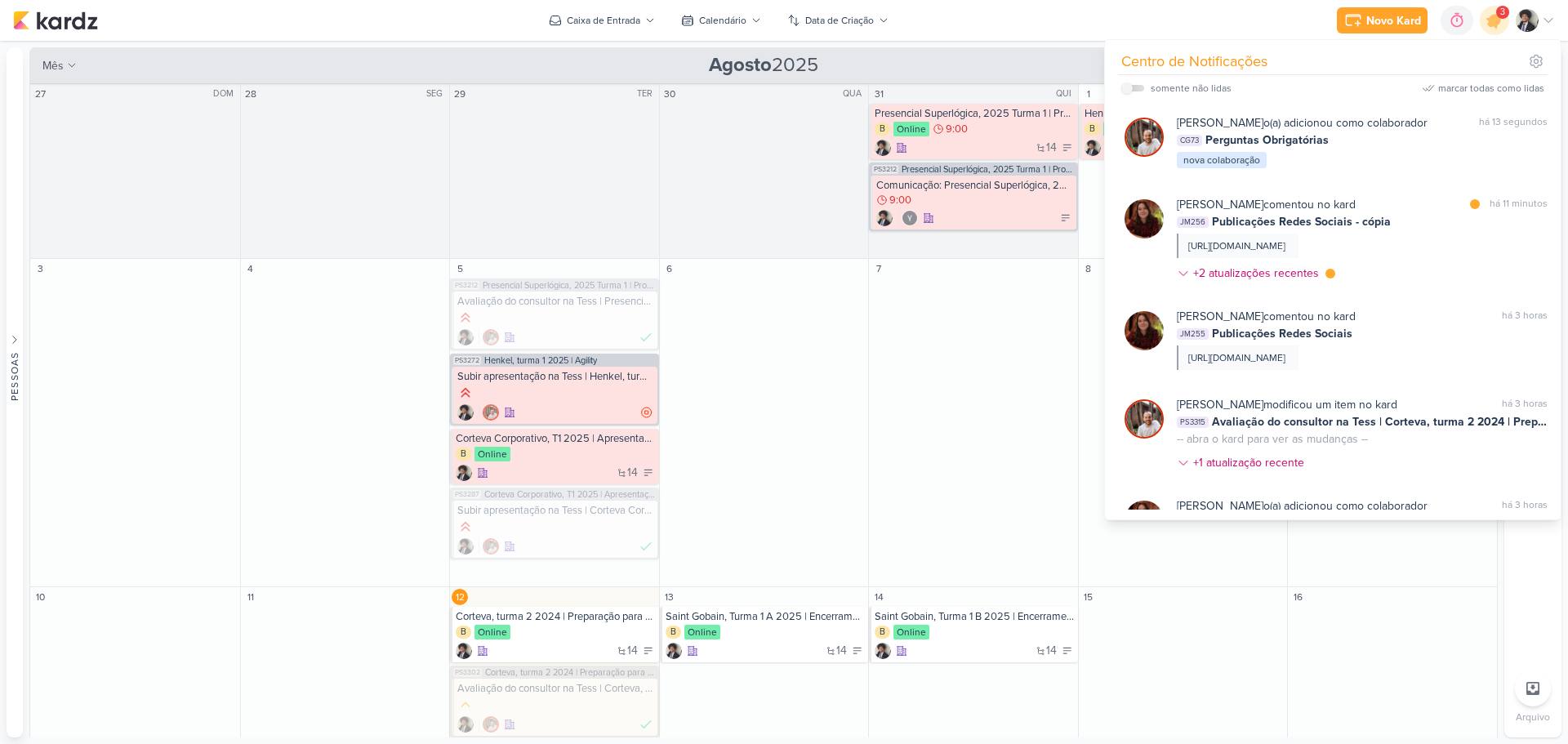
click at [1123, 21] on div "Novo Kard Ctrl + k 0h0m Sessão desligada... Hoje 0h0m Semana 0h0m Mês 0h0m" at bounding box center [783, 20] width 1542 height 41
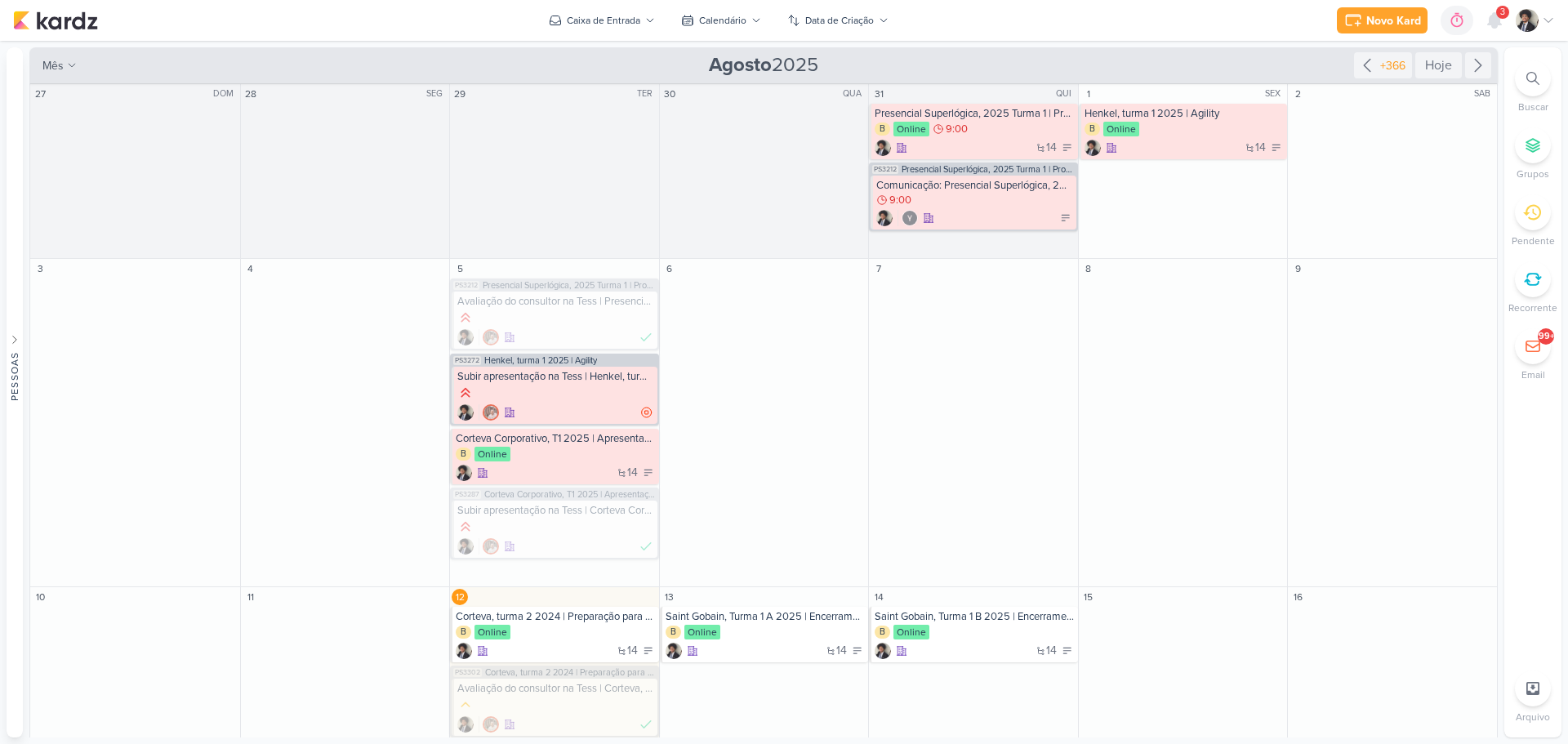
click at [1539, 74] on icon at bounding box center [1532, 78] width 13 height 13
paste input "[PERSON_NAME][EMAIL_ADDRESS][DOMAIN_NAME]"
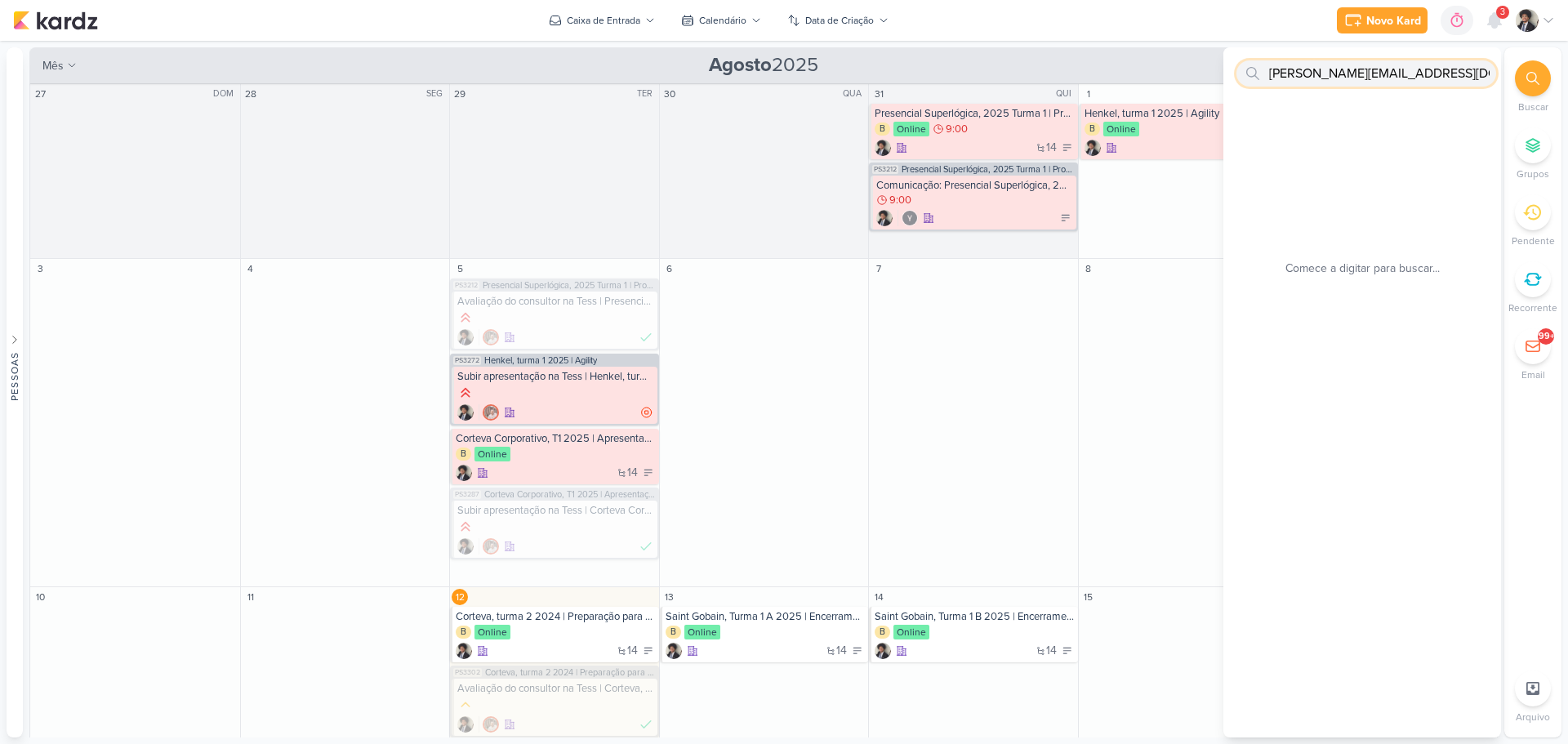
scroll to position [0, 15]
type input "[PERSON_NAME][EMAIL_ADDRESS][DOMAIN_NAME]"
click at [1347, 76] on input "[PERSON_NAME][EMAIL_ADDRESS][DOMAIN_NAME]" at bounding box center [1366, 73] width 259 height 26
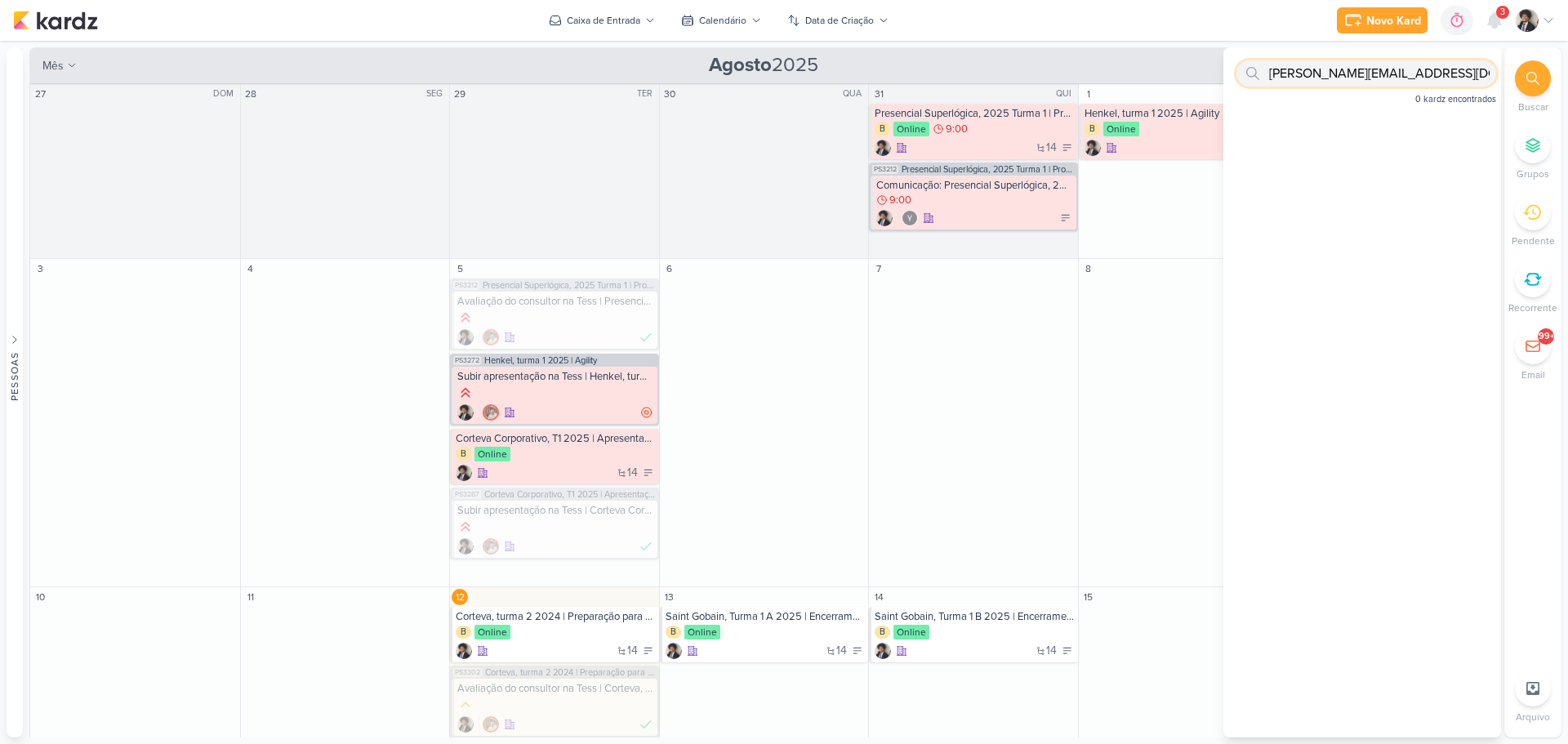
click at [1347, 75] on input "[PERSON_NAME][EMAIL_ADDRESS][DOMAIN_NAME]" at bounding box center [1366, 73] width 259 height 26
click at [1501, 20] on icon at bounding box center [1495, 20] width 20 height 20
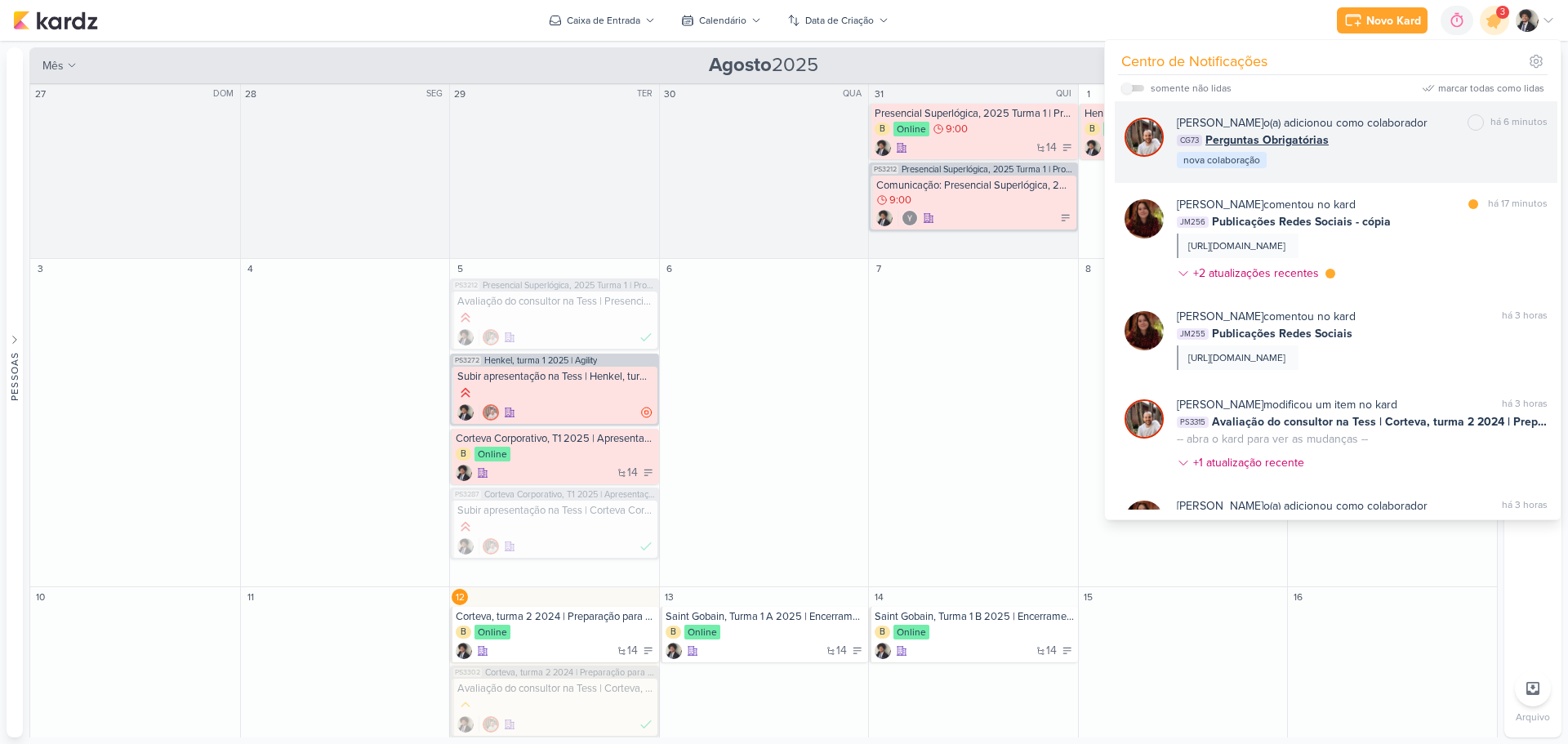
click at [1291, 131] on div "[PERSON_NAME] o(a) adicionou como colaborador" at bounding box center [1302, 123] width 251 height 18
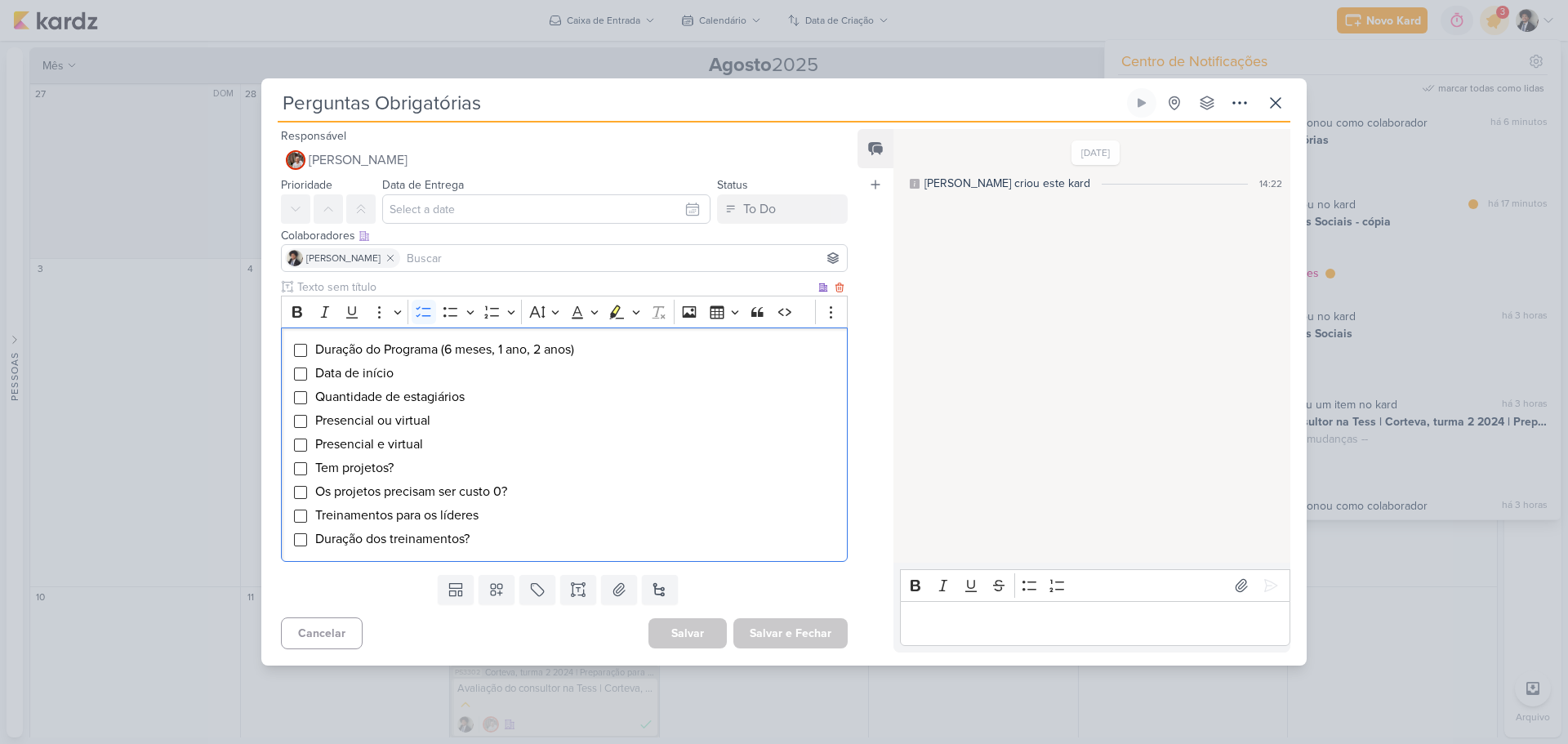
drag, startPoint x: 510, startPoint y: 540, endPoint x: 370, endPoint y: 440, distance: 172.0
click at [314, 431] on ul "Duração do Programa (6 meses, 1 ano, 2 anos) Data de início Quantidade de estag…" at bounding box center [576, 444] width 525 height 209
click at [1279, 103] on icon at bounding box center [1275, 102] width 20 height 20
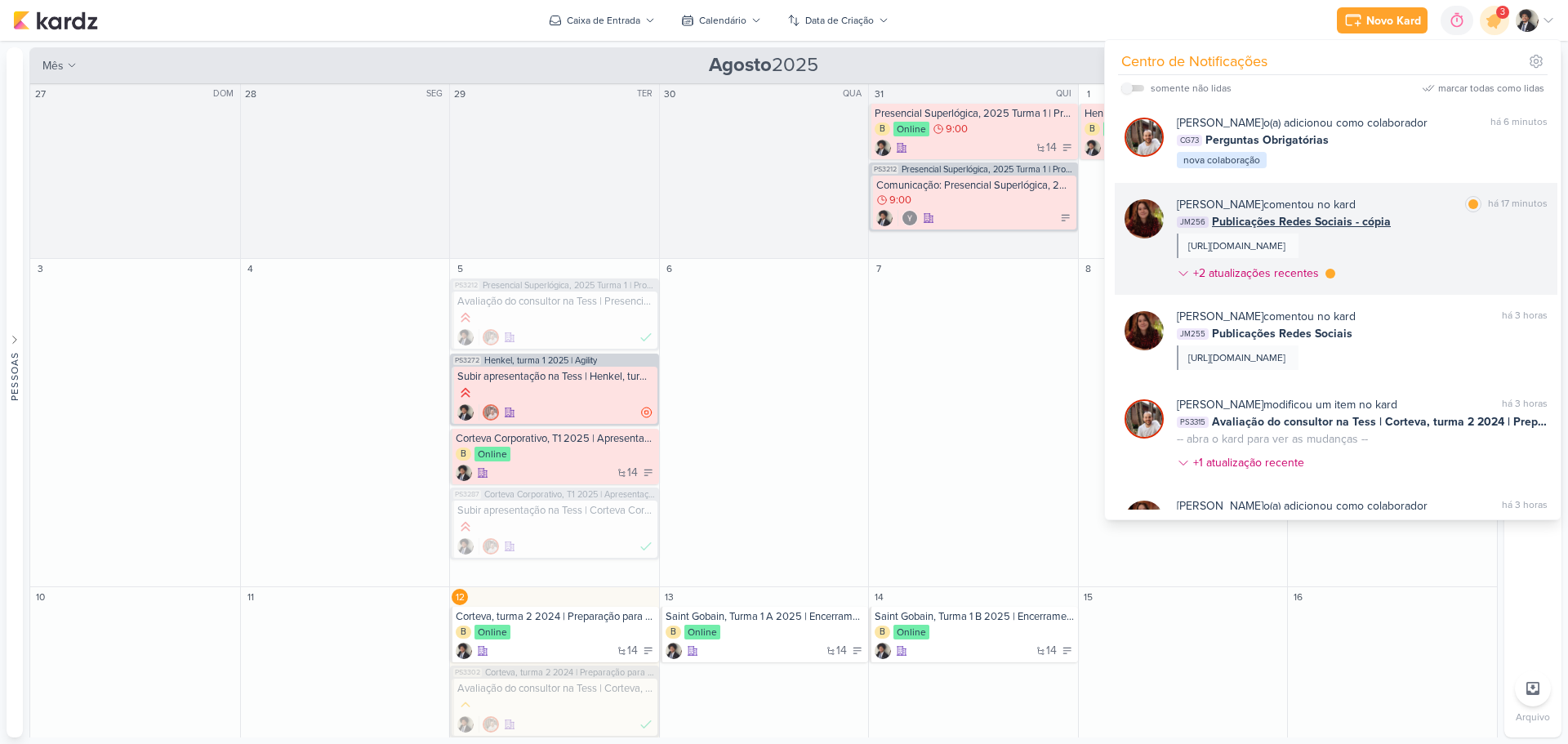
click at [1282, 219] on span "Publicações Redes Sociais - cópia" at bounding box center [1301, 222] width 178 height 18
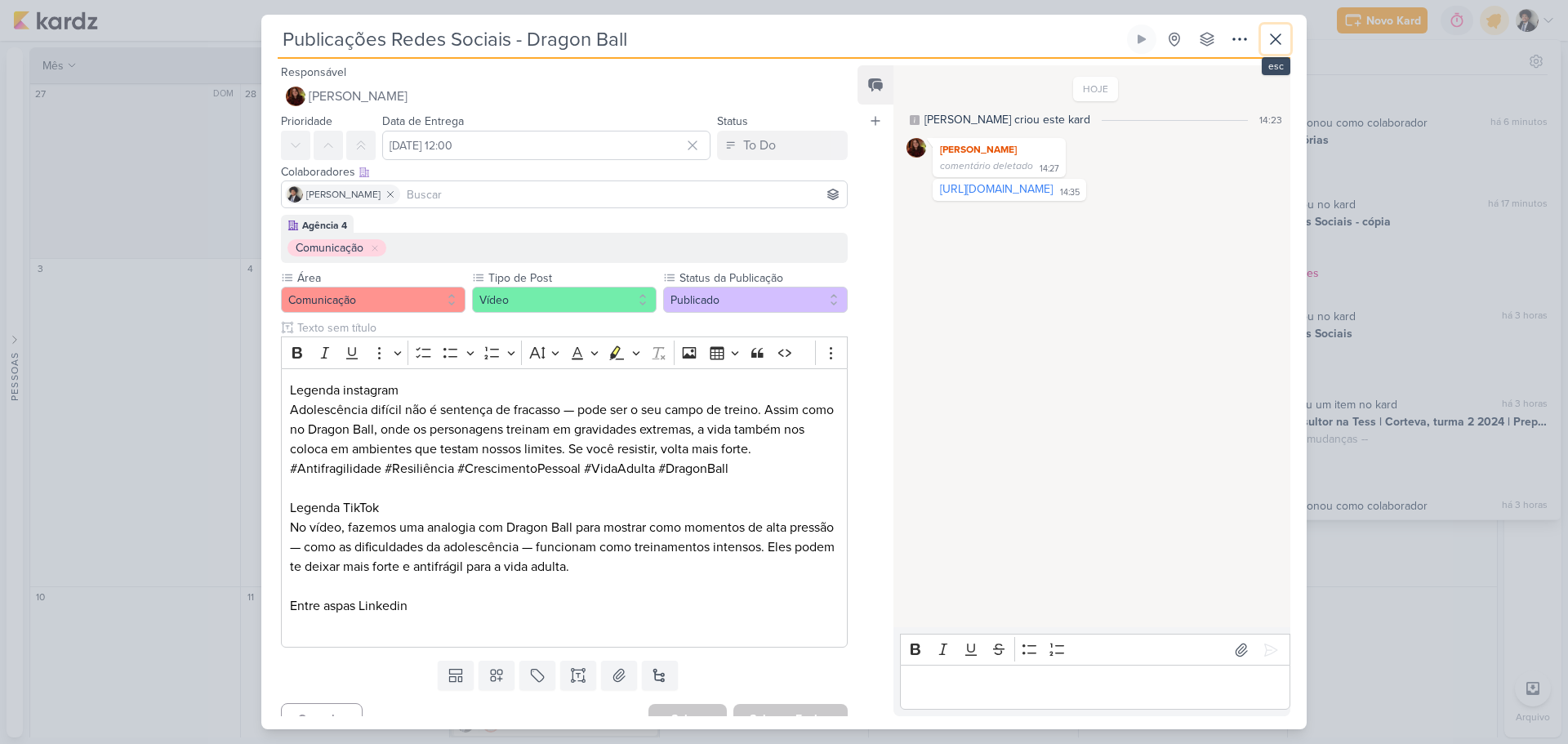
click at [1277, 35] on icon at bounding box center [1275, 39] width 20 height 20
